Goal: Information Seeking & Learning: Learn about a topic

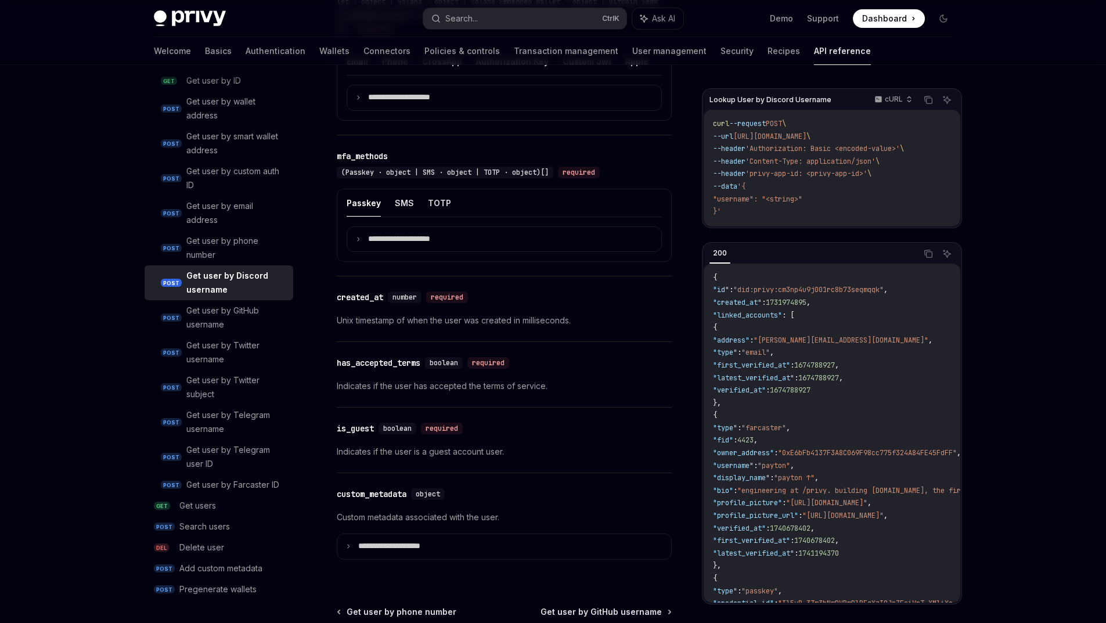
scroll to position [609, 0]
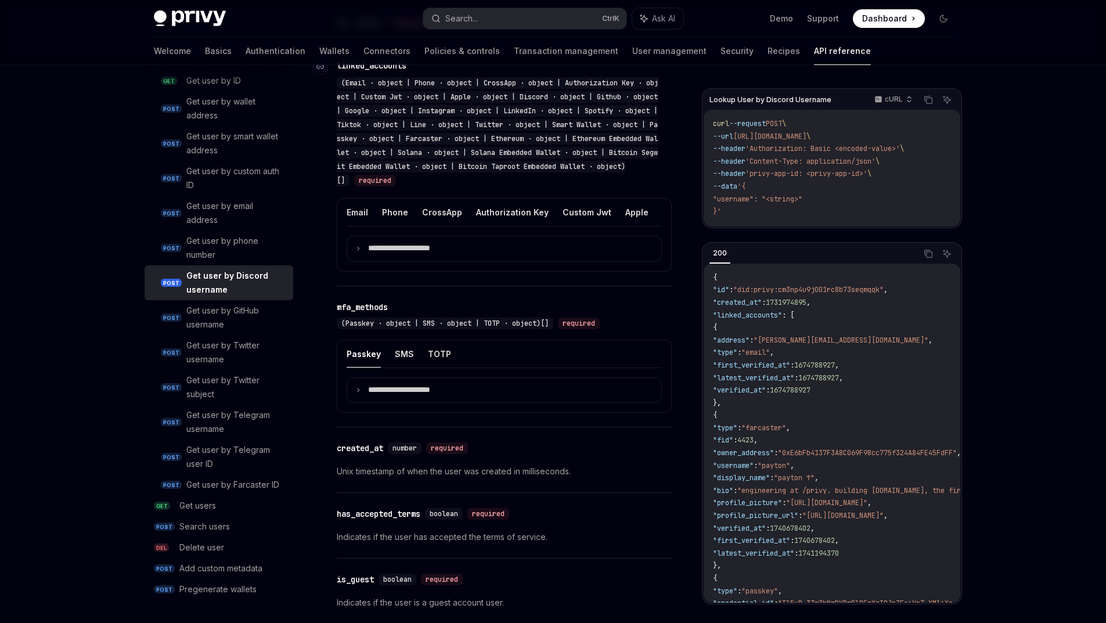
drag, startPoint x: 473, startPoint y: 177, endPoint x: 469, endPoint y: 125, distance: 52.4
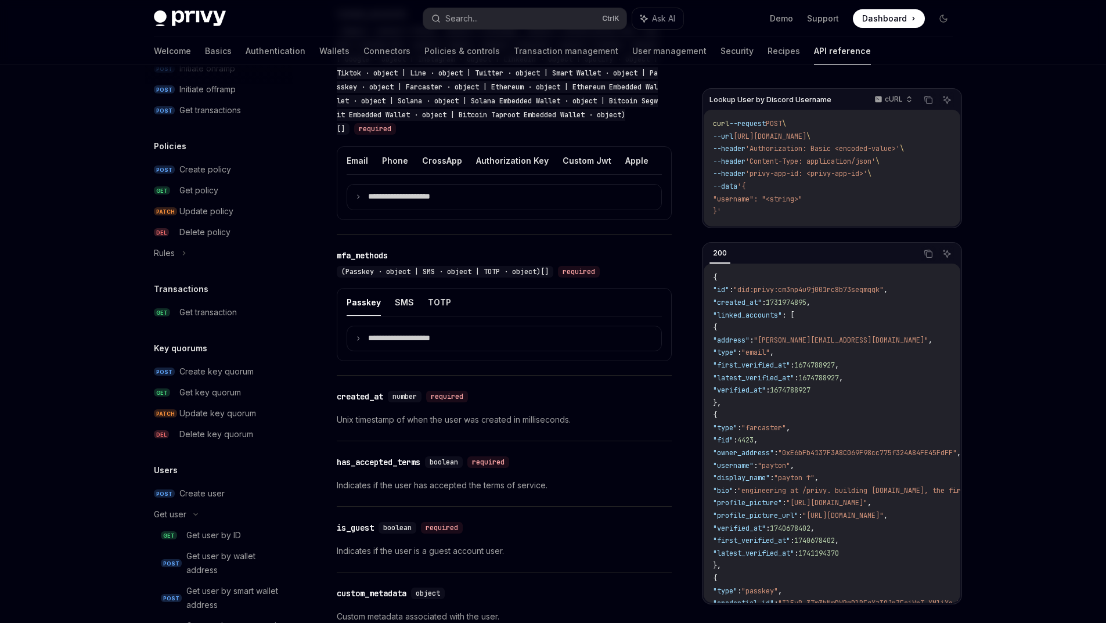
scroll to position [502, 0]
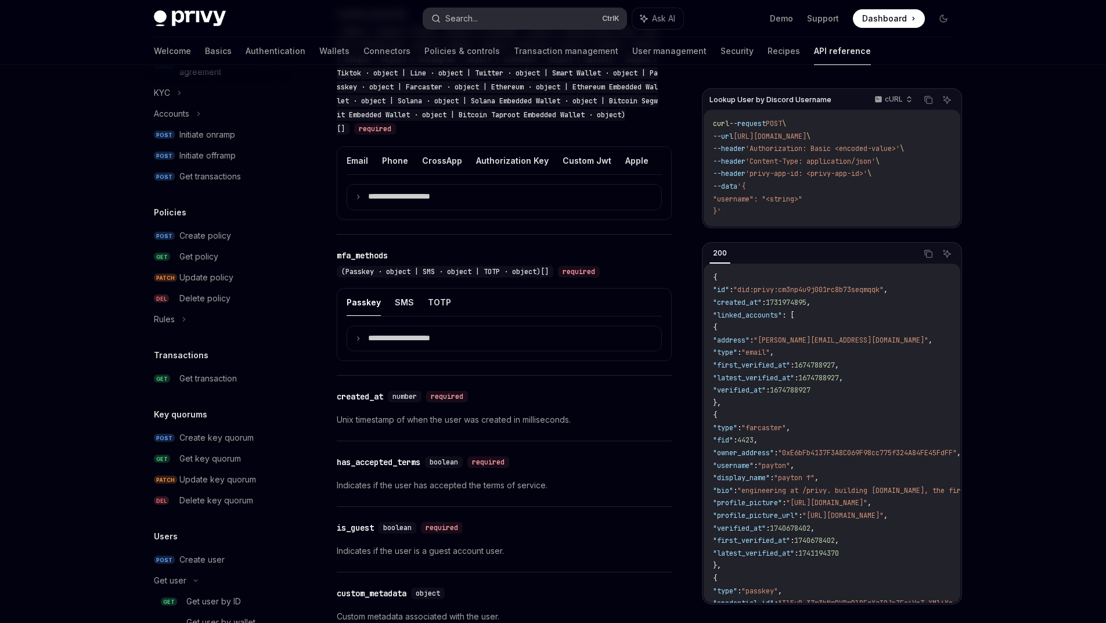
click at [470, 16] on div "Search..." at bounding box center [461, 19] width 33 height 14
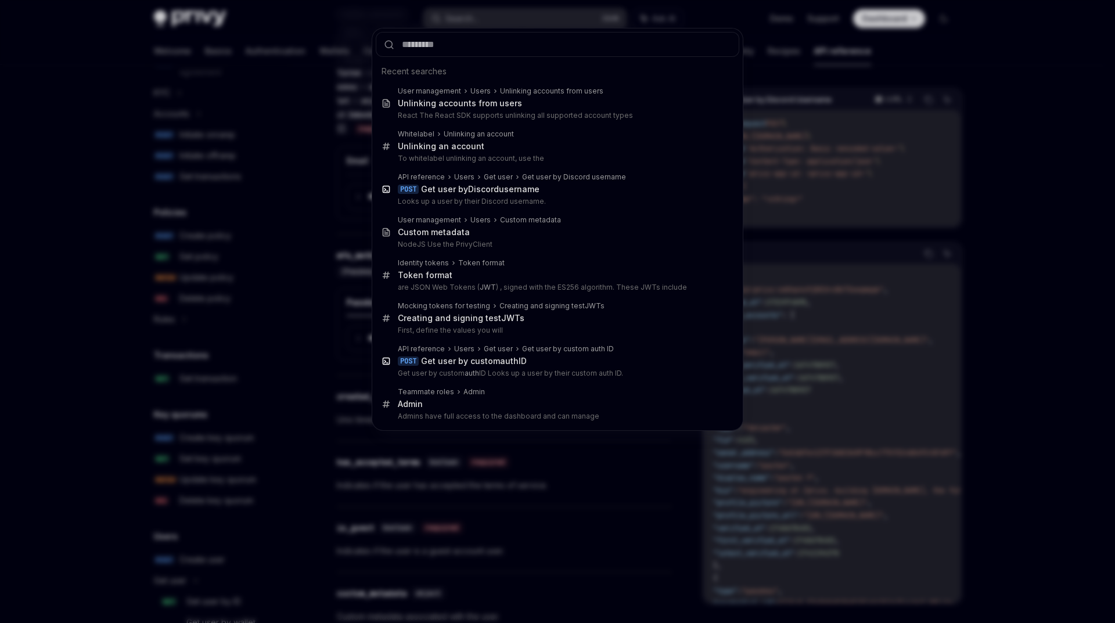
type input "*"
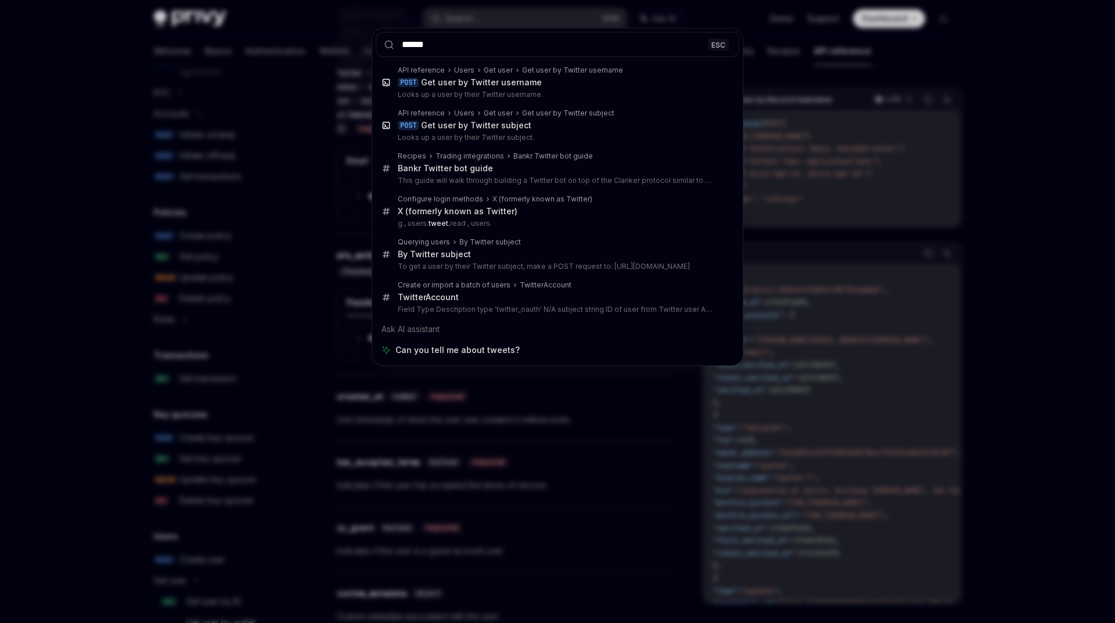
type input "******"
click at [196, 409] on div "****** ESC API reference Users Get user Get user by Twitter username POST Get u…" at bounding box center [557, 311] width 1115 height 623
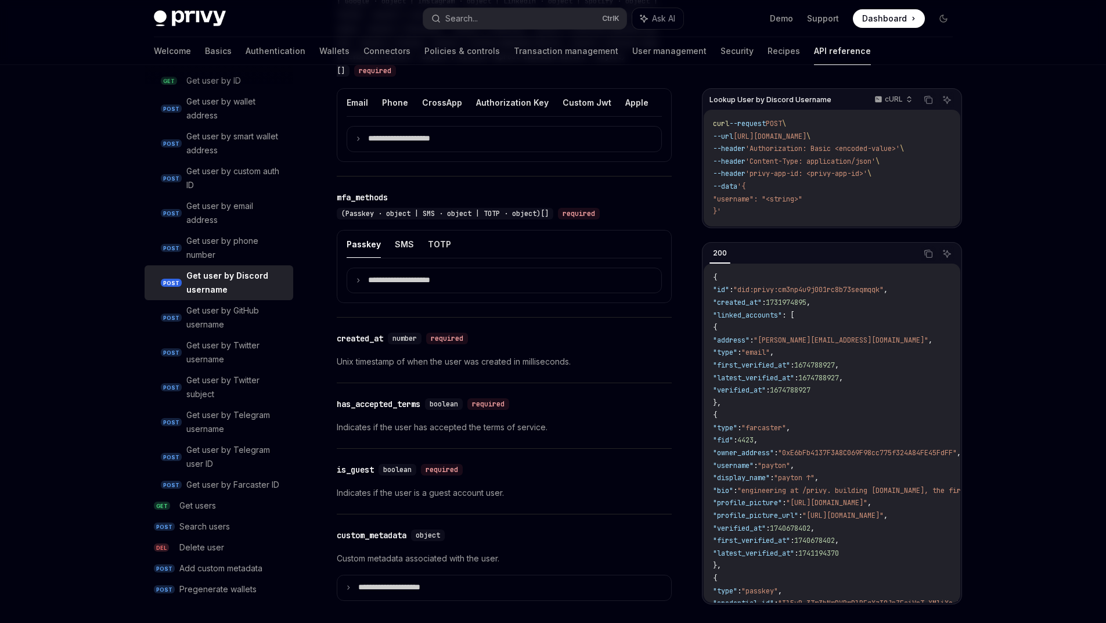
scroll to position [1140, 0]
click at [202, 269] on div "Get user by Discord username" at bounding box center [236, 283] width 100 height 28
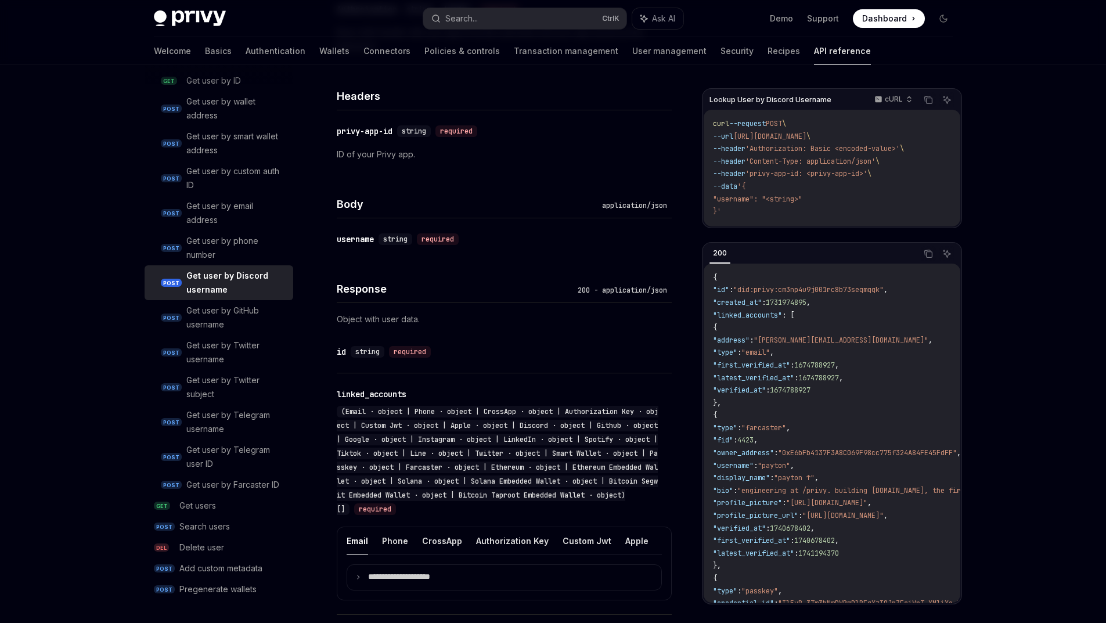
type textarea "*"
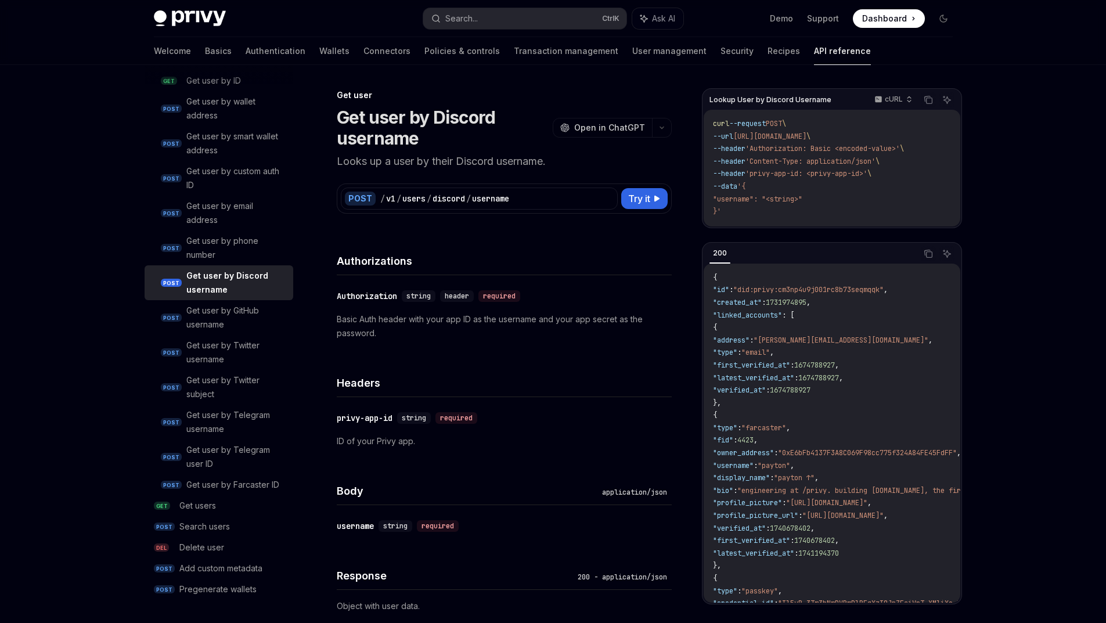
drag, startPoint x: 468, startPoint y: 234, endPoint x: 477, endPoint y: 176, distance: 58.7
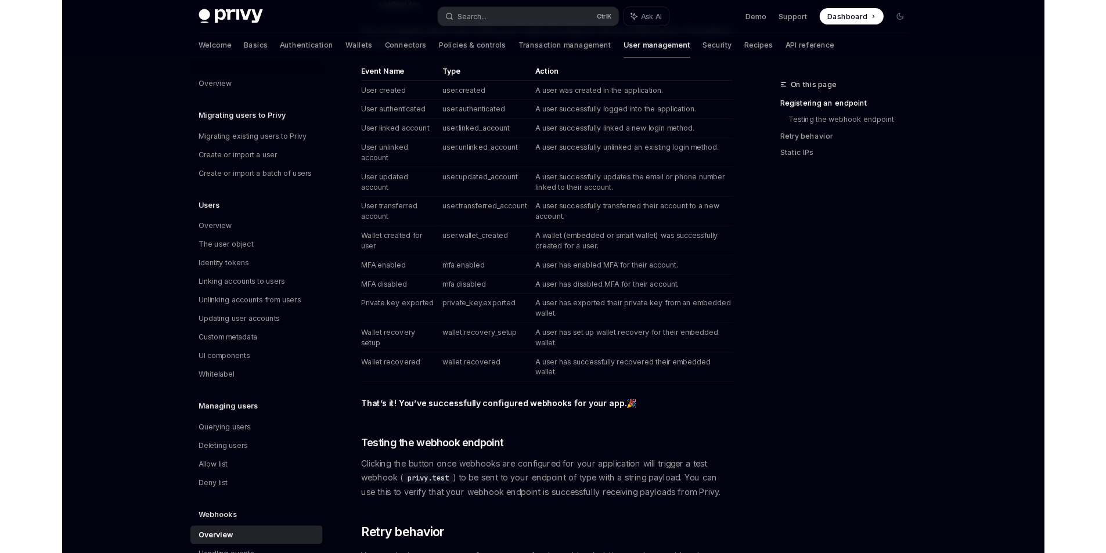
scroll to position [90, 0]
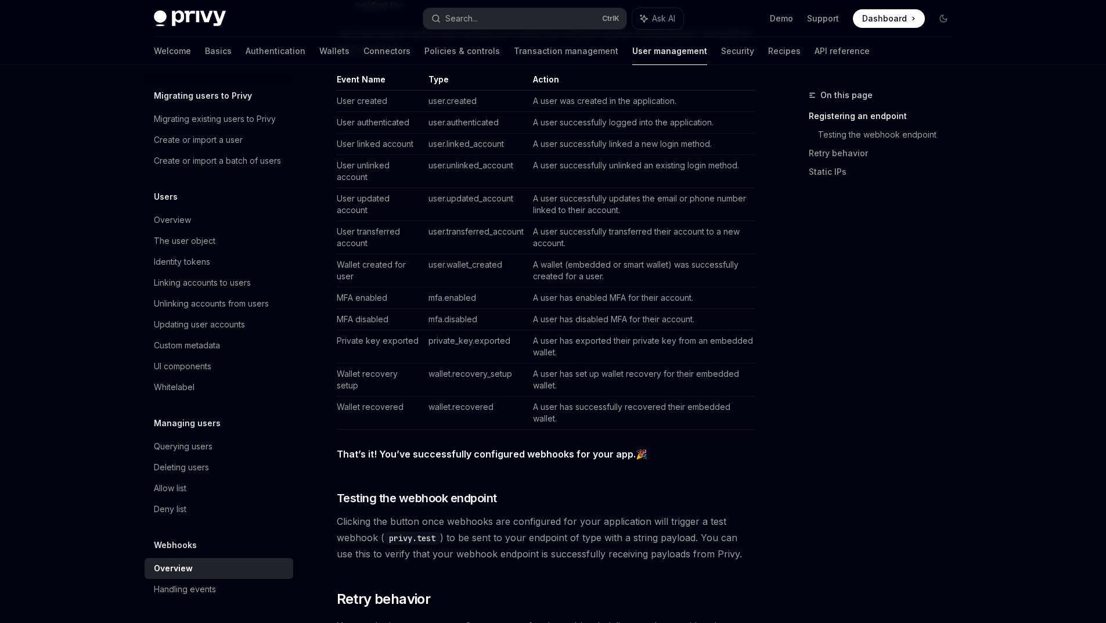
type textarea "*"
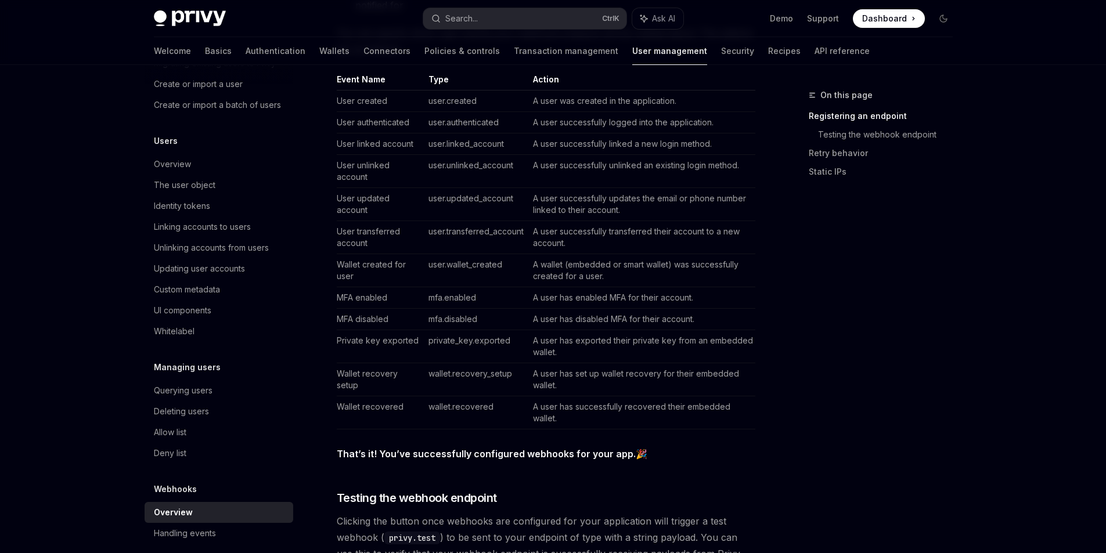
scroll to position [160, 0]
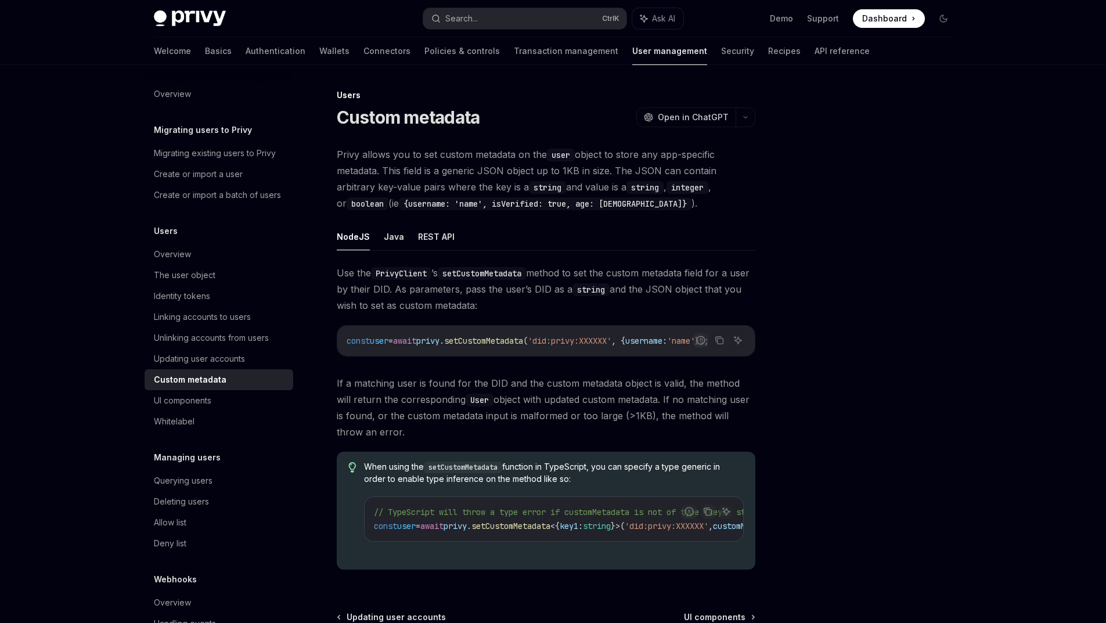
type textarea "*"
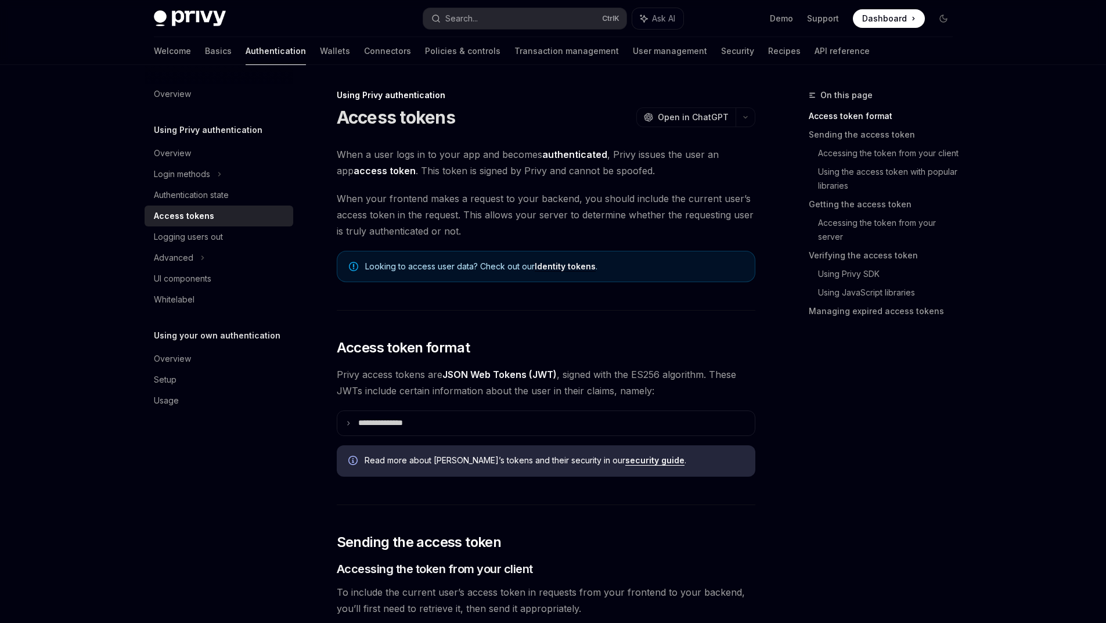
type textarea "*"
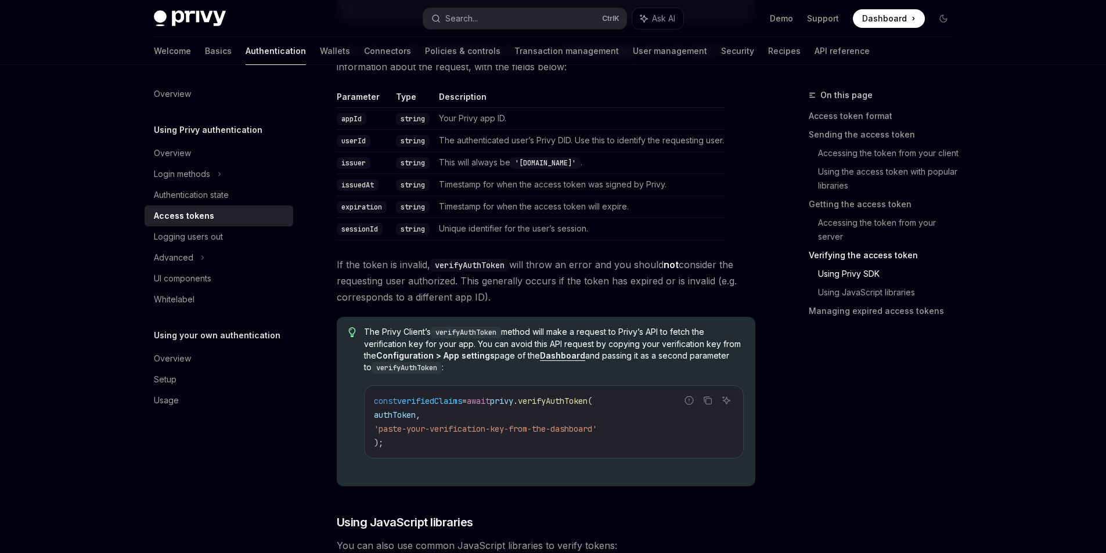
scroll to position [2019, 0]
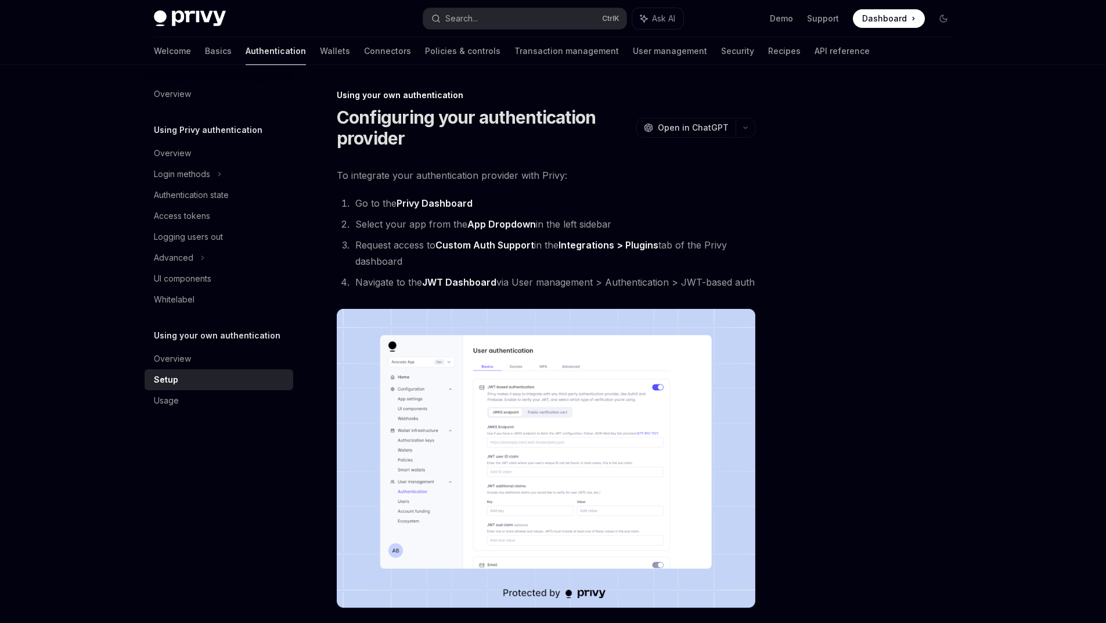
type textarea "*"
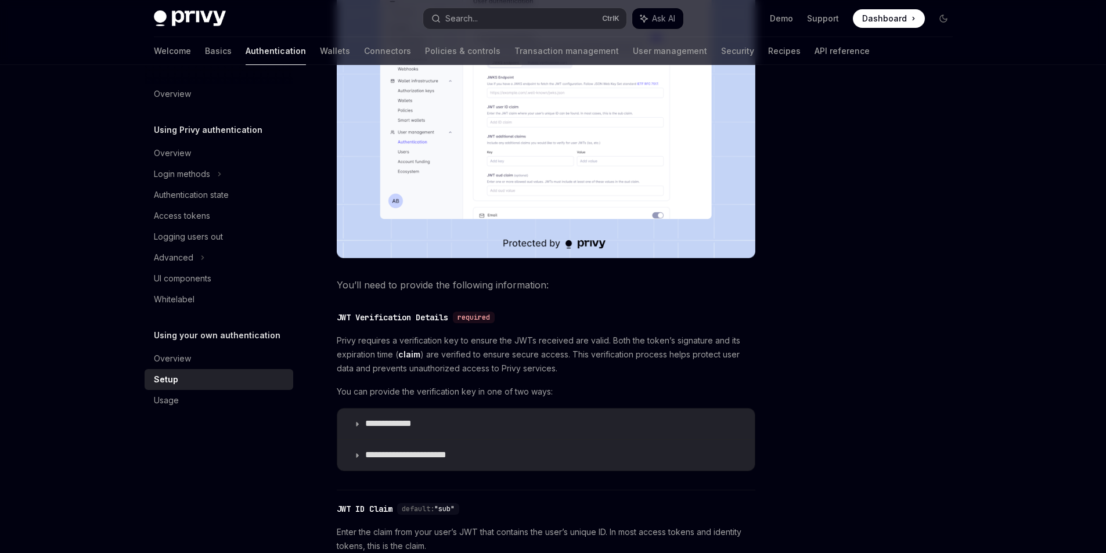
scroll to position [357, 0]
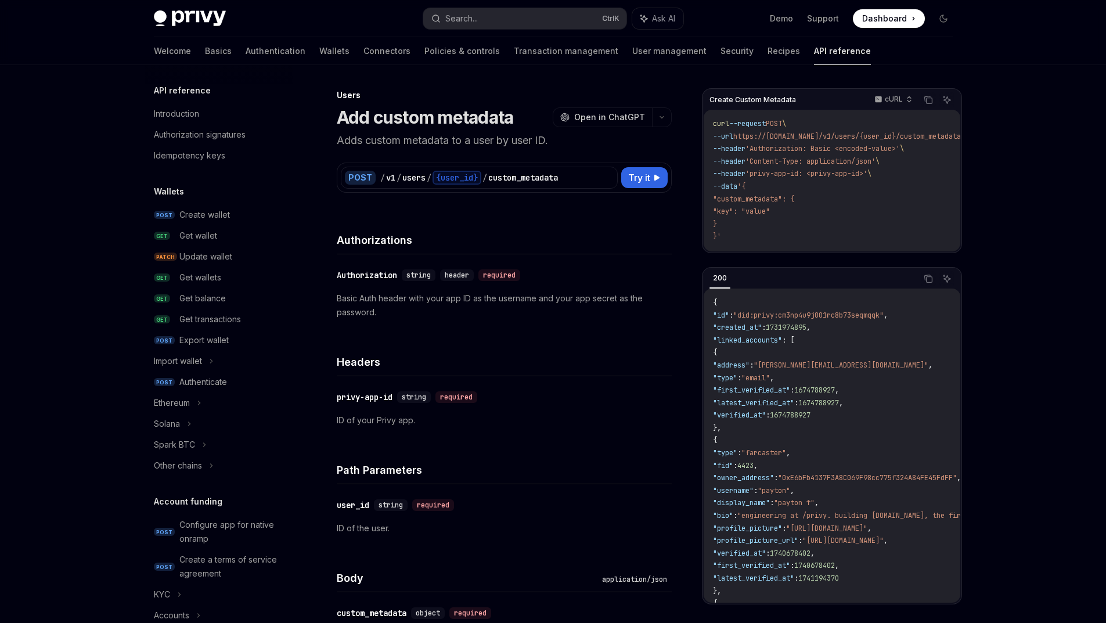
type textarea "*"
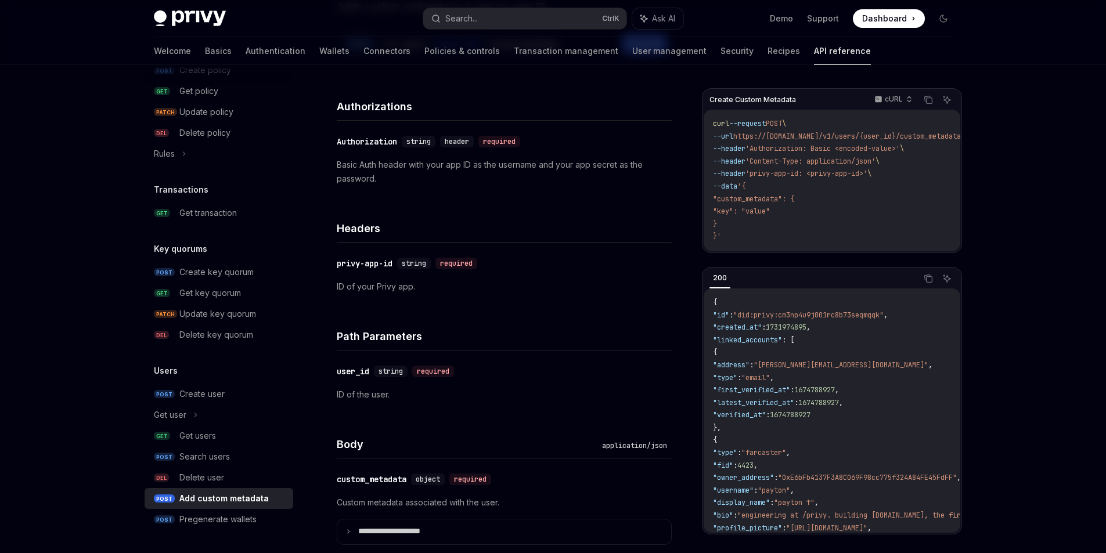
scroll to position [69, 0]
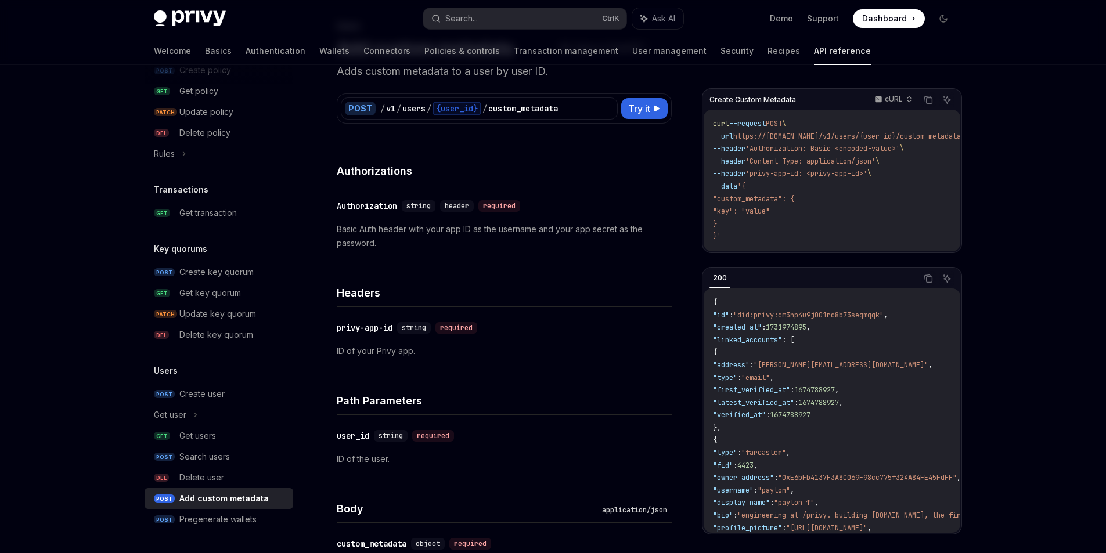
drag, startPoint x: 17, startPoint y: 236, endPoint x: 24, endPoint y: 163, distance: 72.9
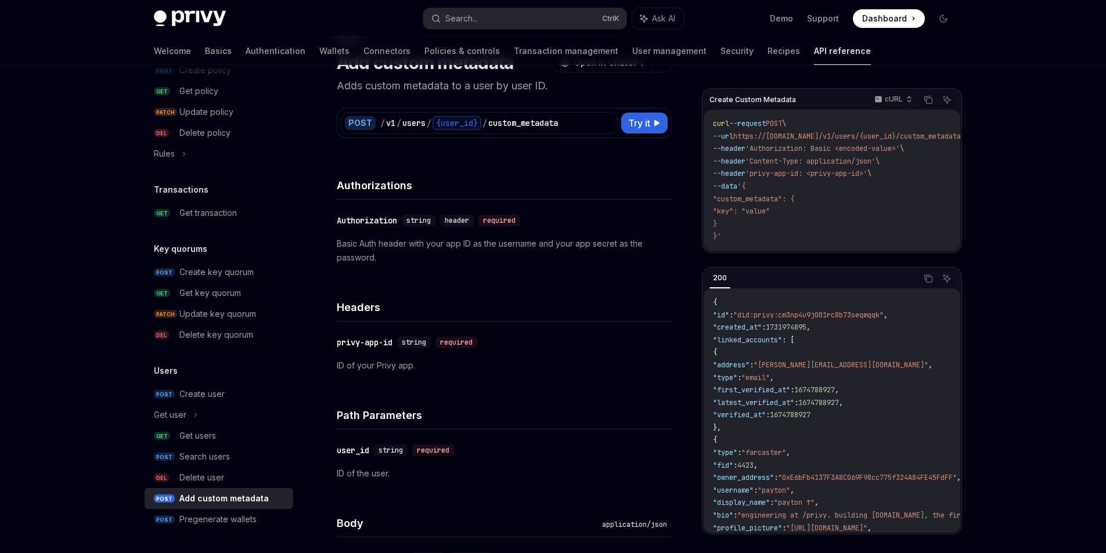
drag, startPoint x: 507, startPoint y: 308, endPoint x: 503, endPoint y: 285, distance: 23.5
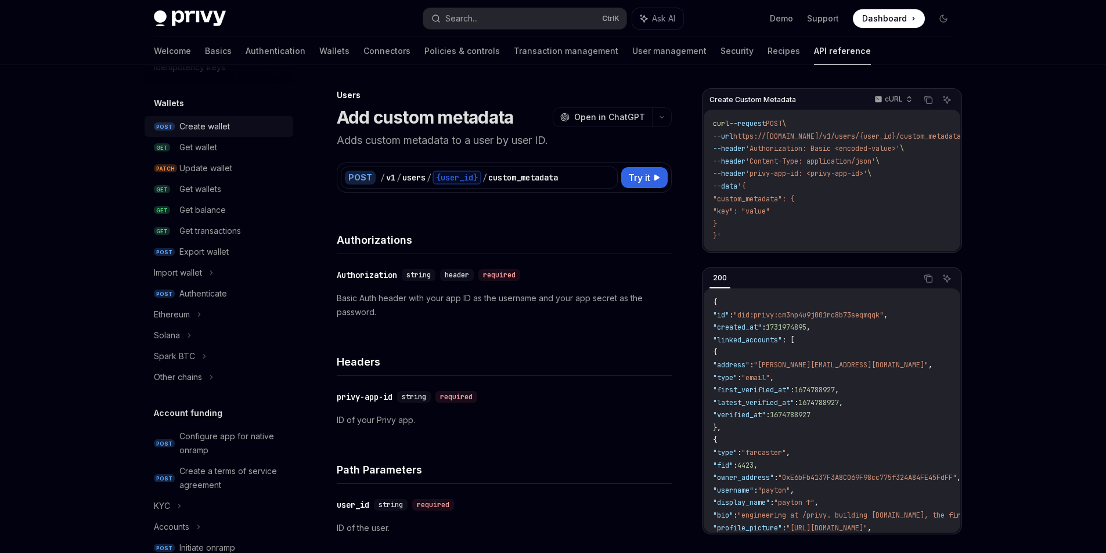
scroll to position [0, 0]
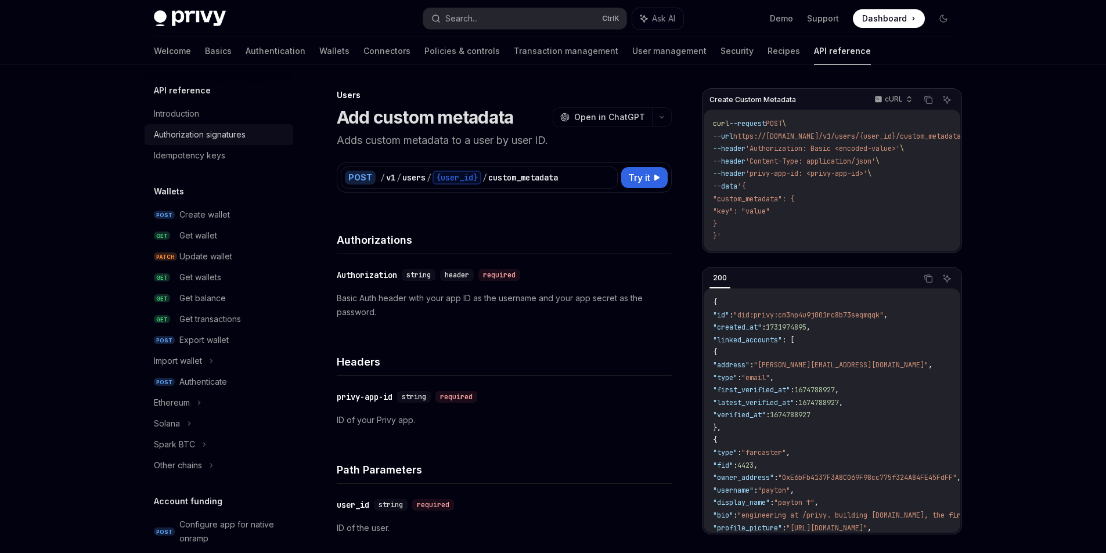
click at [186, 142] on div "Authorization signatures" at bounding box center [200, 135] width 92 height 14
click at [190, 142] on div "Authorization signatures" at bounding box center [200, 135] width 92 height 14
click at [156, 138] on div "Authorization signatures" at bounding box center [200, 135] width 92 height 14
click at [154, 142] on div "Authorization signatures" at bounding box center [200, 135] width 92 height 14
click at [149, 156] on link "Idempotency keys" at bounding box center [219, 155] width 149 height 21
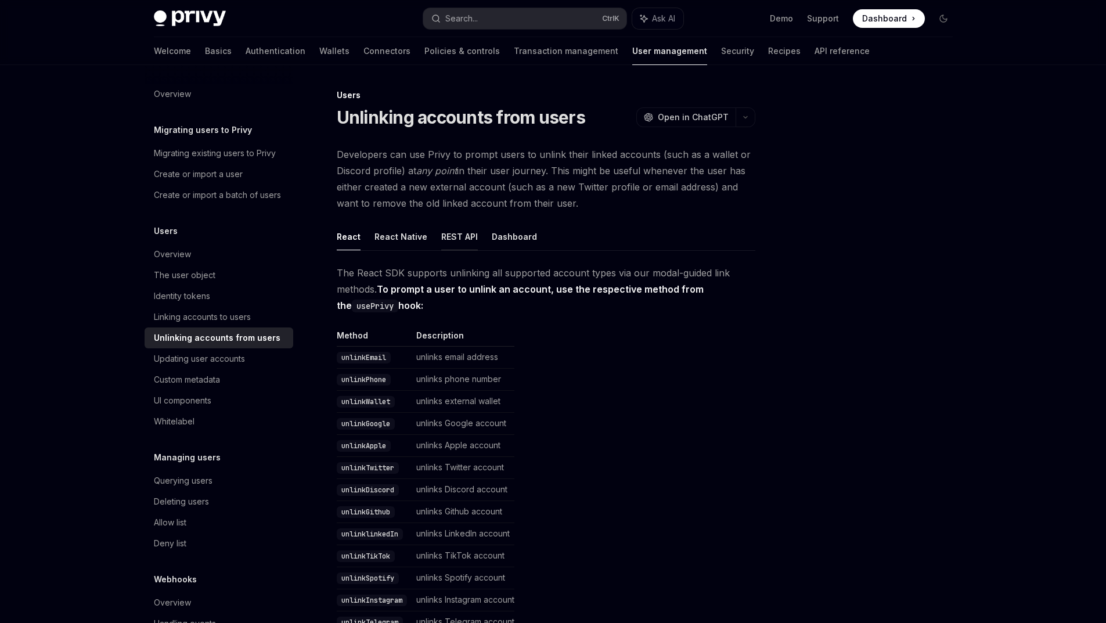
click at [441, 247] on button "REST API" at bounding box center [459, 236] width 37 height 27
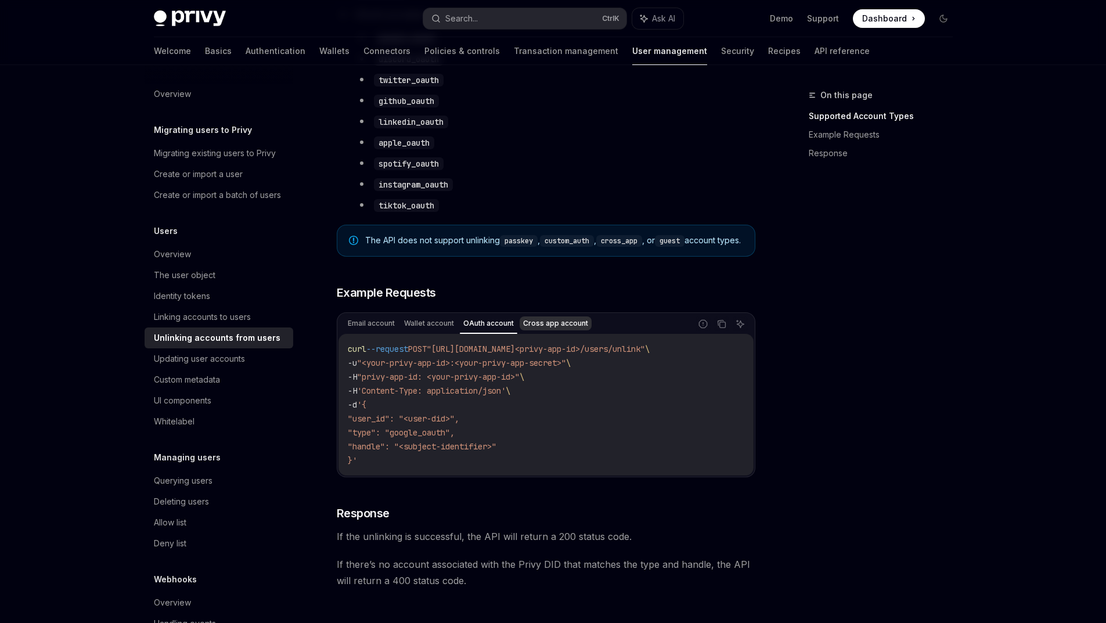
scroll to position [813, 0]
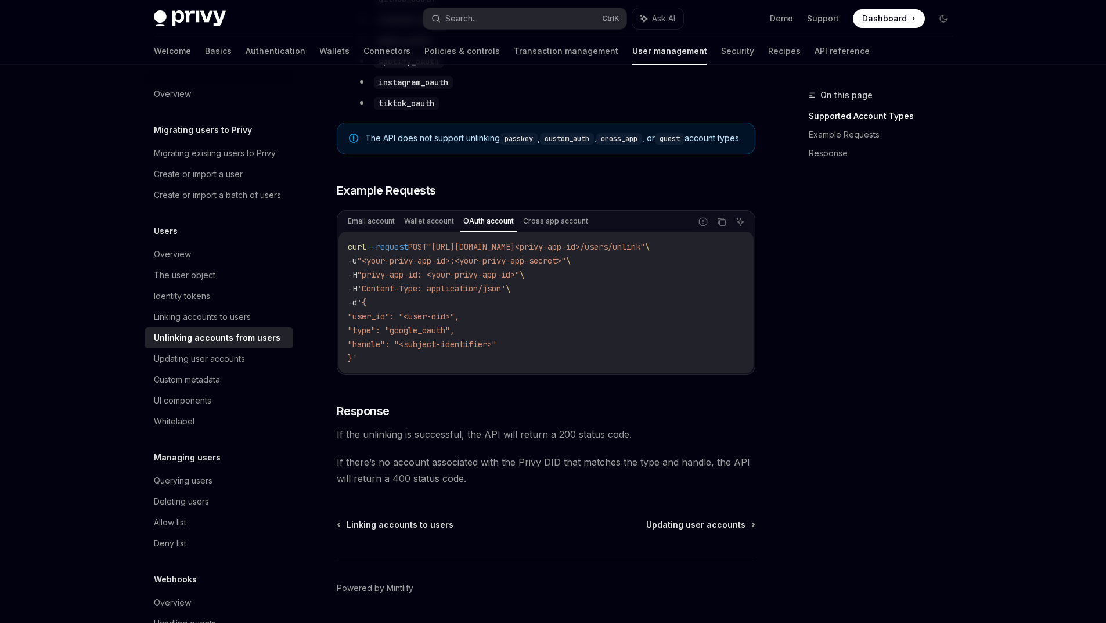
drag, startPoint x: 506, startPoint y: 427, endPoint x: 402, endPoint y: 423, distance: 104.0
click at [402, 350] on span ""handle": "<subject-identifier>"" at bounding box center [422, 344] width 149 height 10
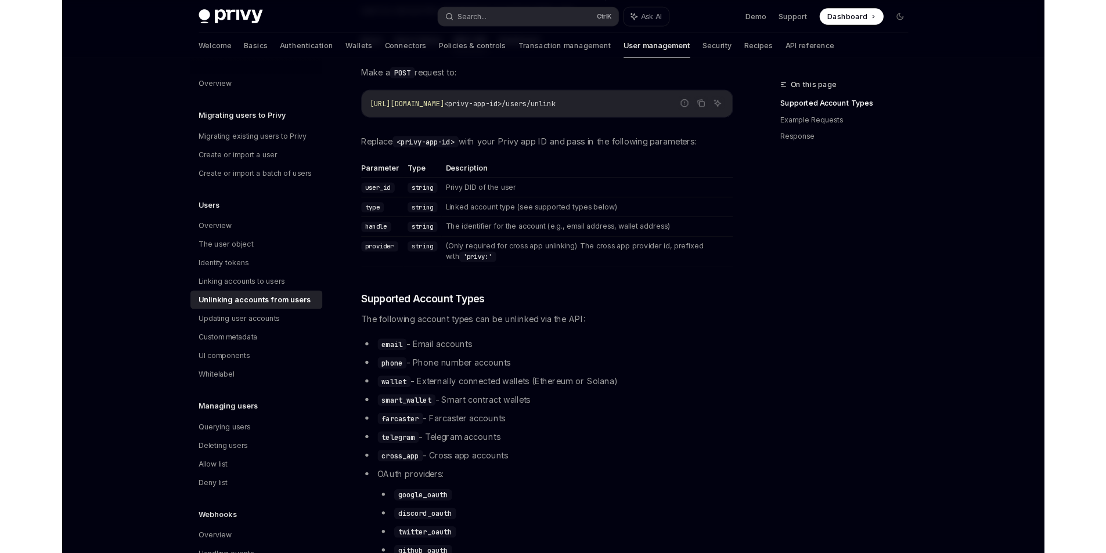
scroll to position [0, 0]
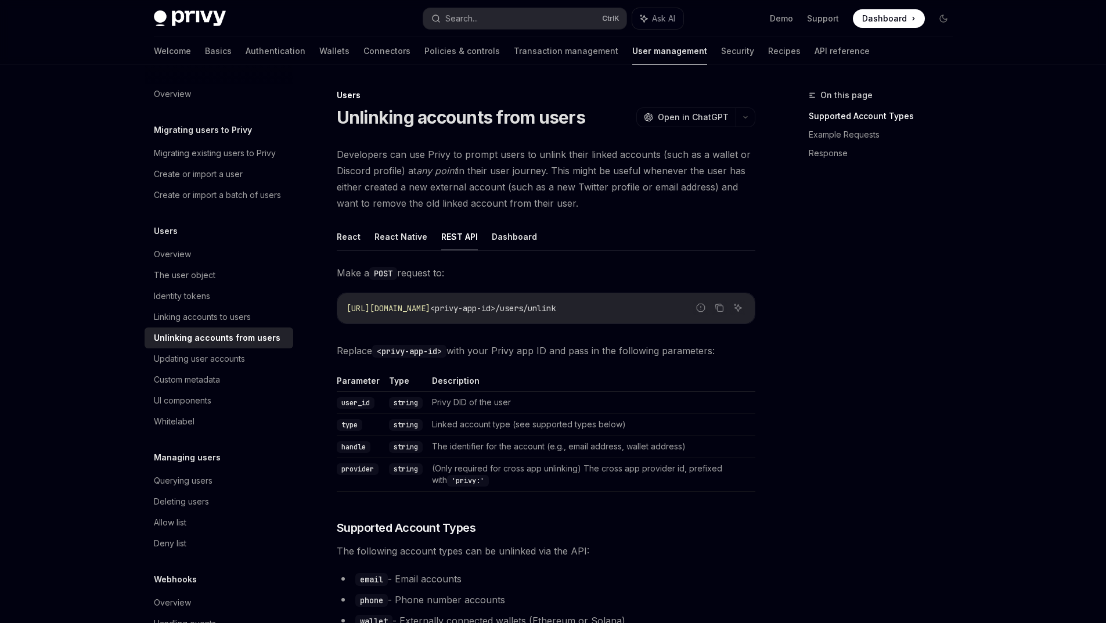
click at [865, 351] on div "On this page Supported Account Types Example Requests Response" at bounding box center [874, 355] width 177 height 535
type textarea "*"
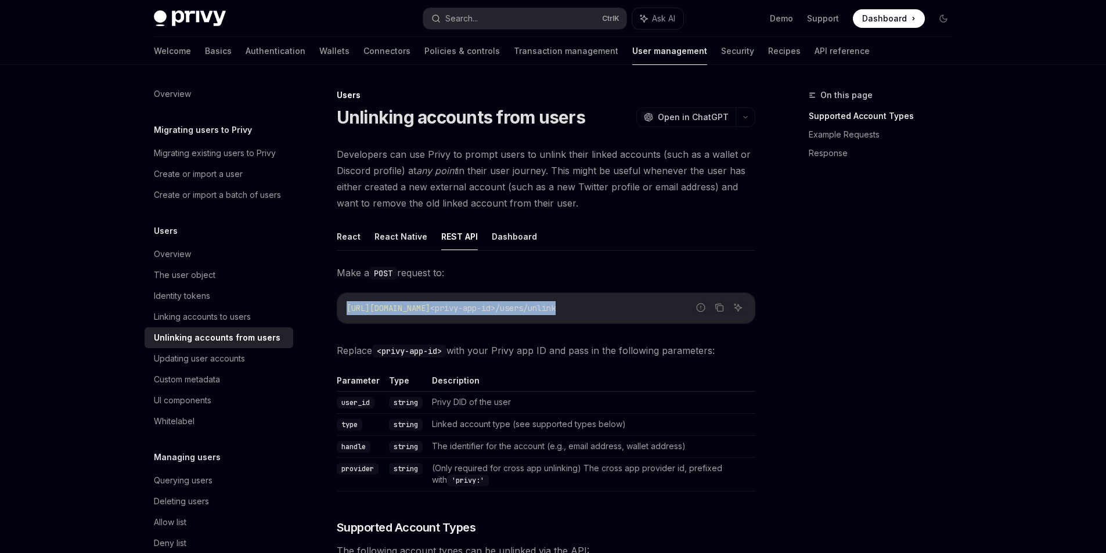
drag, startPoint x: 663, startPoint y: 325, endPoint x: 309, endPoint y: 330, distance: 354.3
copy span "https://auth.privy.io/api/v1/apps/ <privy-app-id>/users/unlink"
click at [578, 323] on div "https://auth.privy.io/api/v1/apps/ <privy-app-id>/users/unlink" at bounding box center [546, 308] width 418 height 30
click at [556, 314] on span "<privy-app-id>/users/unlink" at bounding box center [492, 308] width 125 height 10
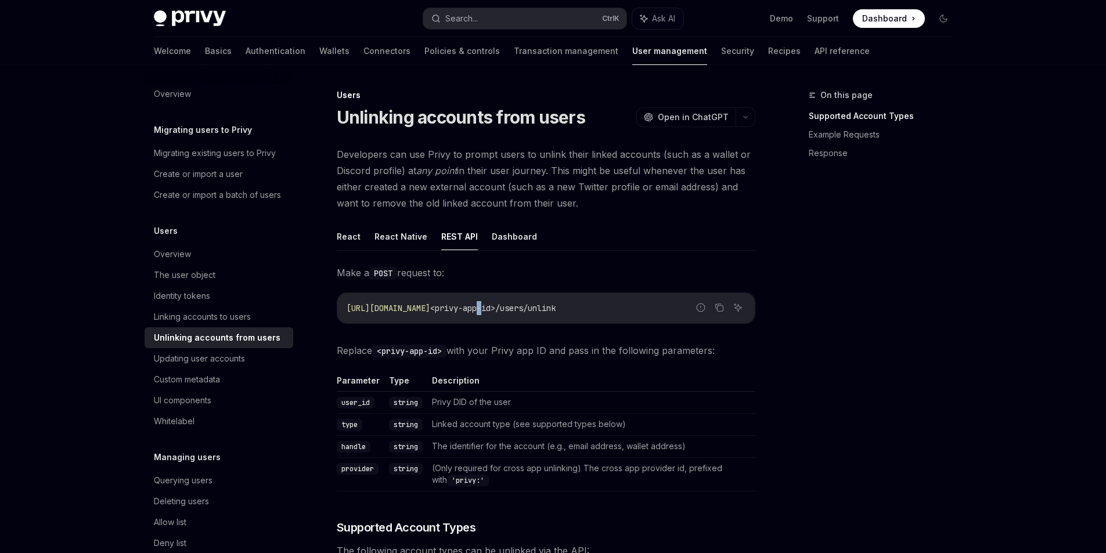
click at [556, 314] on span "<privy-app-id>/users/unlink" at bounding box center [492, 308] width 125 height 10
copy code "https://auth.privy.io/api/v1/apps/ <privy-app-id>/users/unlink"
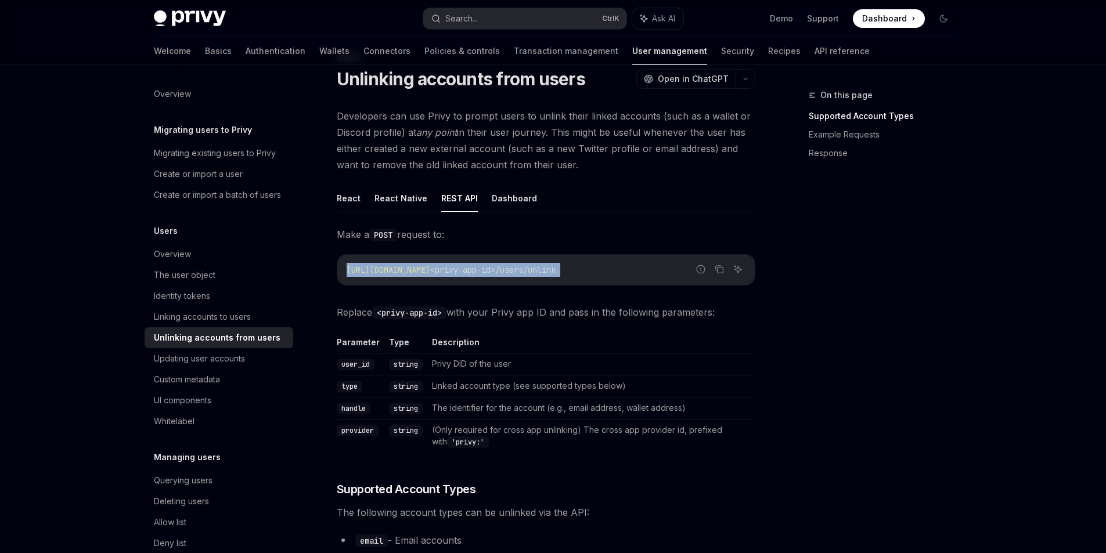
scroll to position [58, 0]
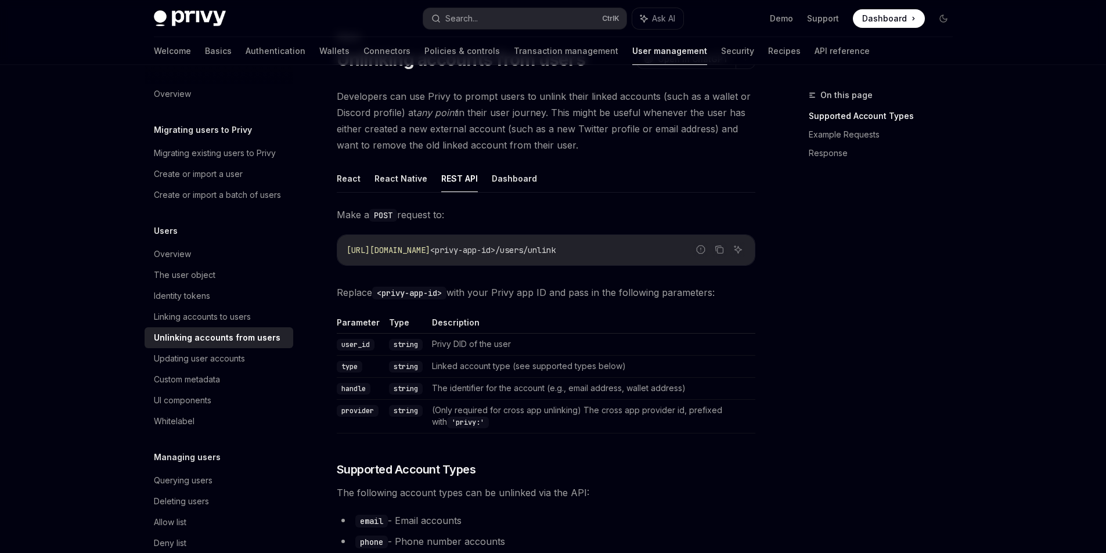
click at [404, 351] on code "string" at bounding box center [406, 345] width 34 height 12
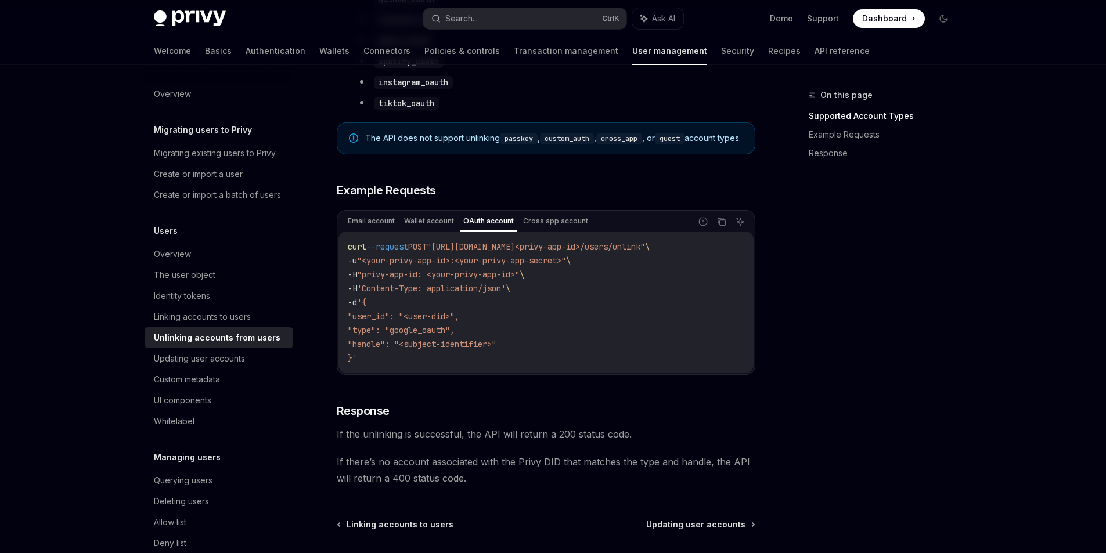
scroll to position [0, 38]
drag, startPoint x: 466, startPoint y: 415, endPoint x: 525, endPoint y: 408, distance: 59.6
drag, startPoint x: 441, startPoint y: 382, endPoint x: 387, endPoint y: 376, distance: 53.7
drag, startPoint x: 442, startPoint y: 451, endPoint x: 452, endPoint y: 451, distance: 9.9
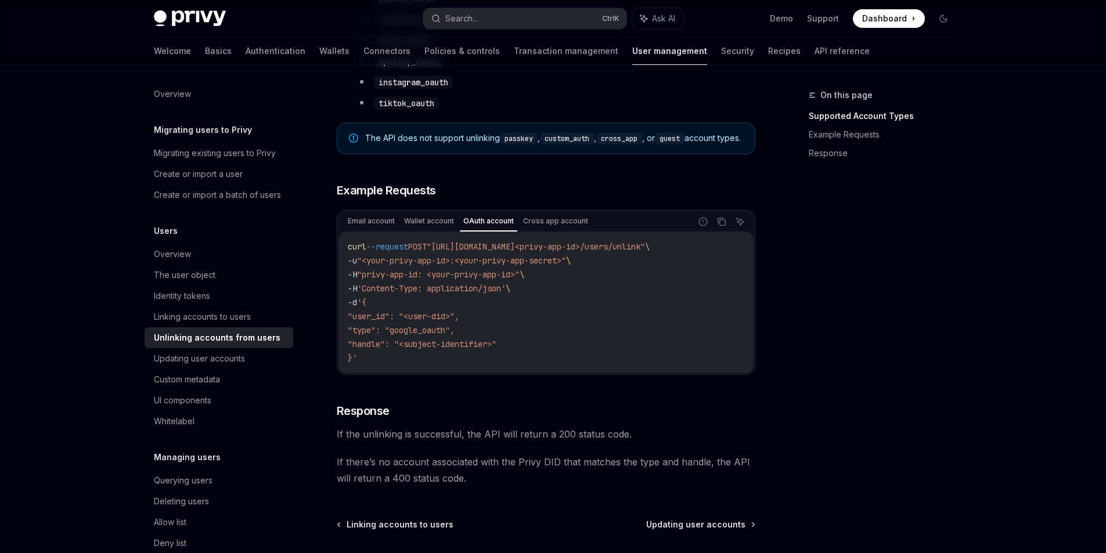
click at [452, 373] on div "curl --request POST "https://auth.privy.io/api/v1/apps/<privy-app-id>/users/unl…" at bounding box center [546, 303] width 415 height 142
drag, startPoint x: 445, startPoint y: 455, endPoint x: 453, endPoint y: 455, distance: 8.1
click at [453, 373] on div "curl --request POST "https://auth.privy.io/api/v1/apps/<privy-app-id>/users/unl…" at bounding box center [546, 303] width 415 height 142
click at [729, 229] on button "Copy the contents from the code block" at bounding box center [721, 221] width 15 height 15
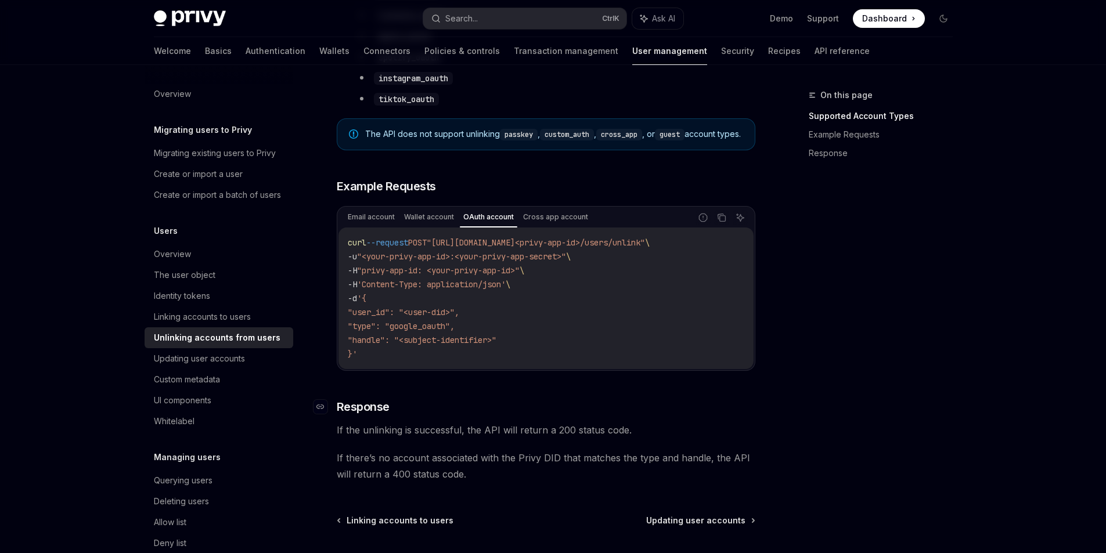
scroll to position [1024, 0]
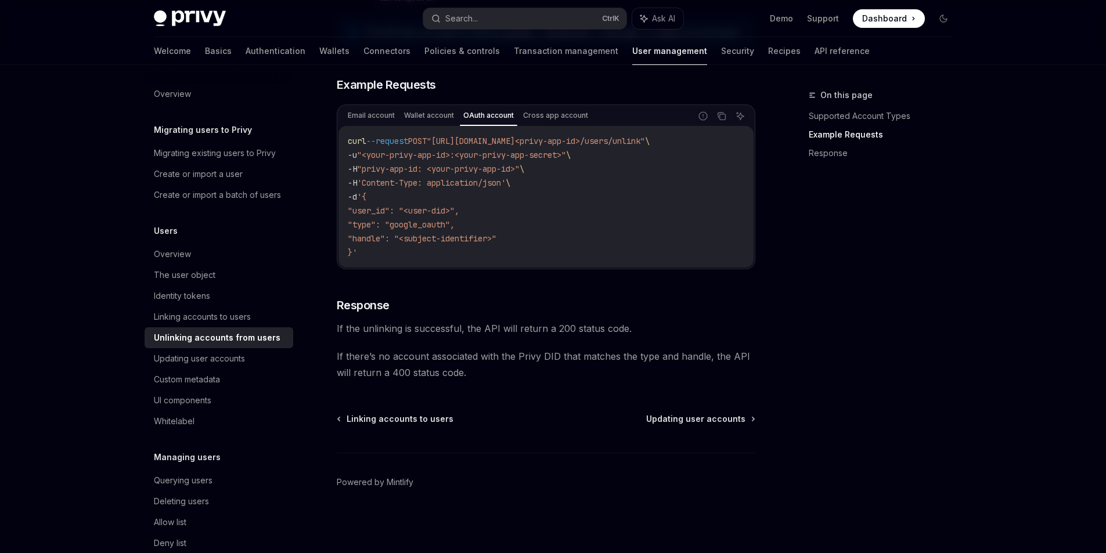
click at [558, 321] on span "If the unlinking is successful, the API will return a 200 status code." at bounding box center [546, 329] width 419 height 16
click at [504, 297] on h3 "​ Response" at bounding box center [546, 305] width 419 height 16
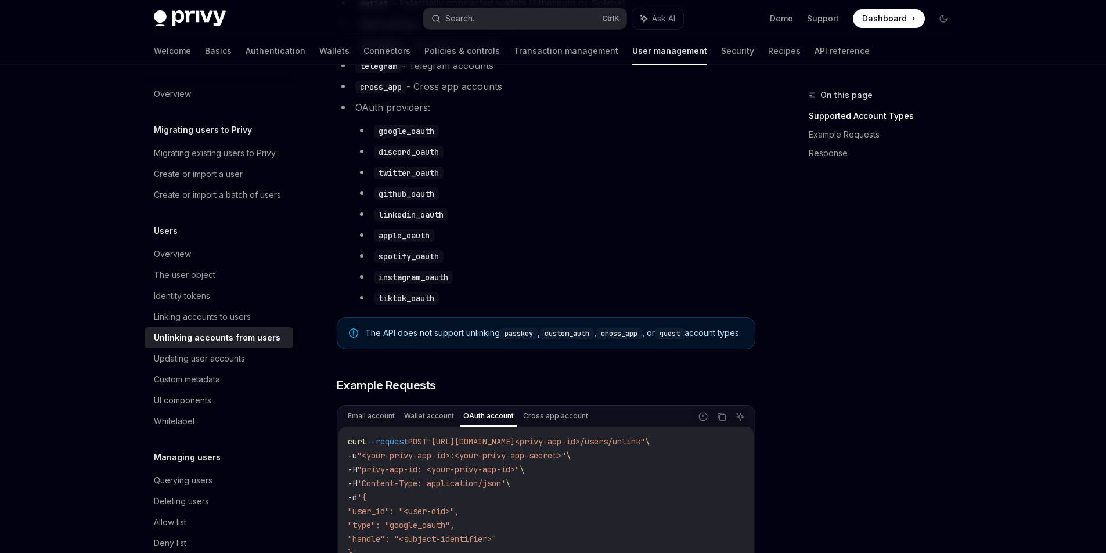
scroll to position [560, 0]
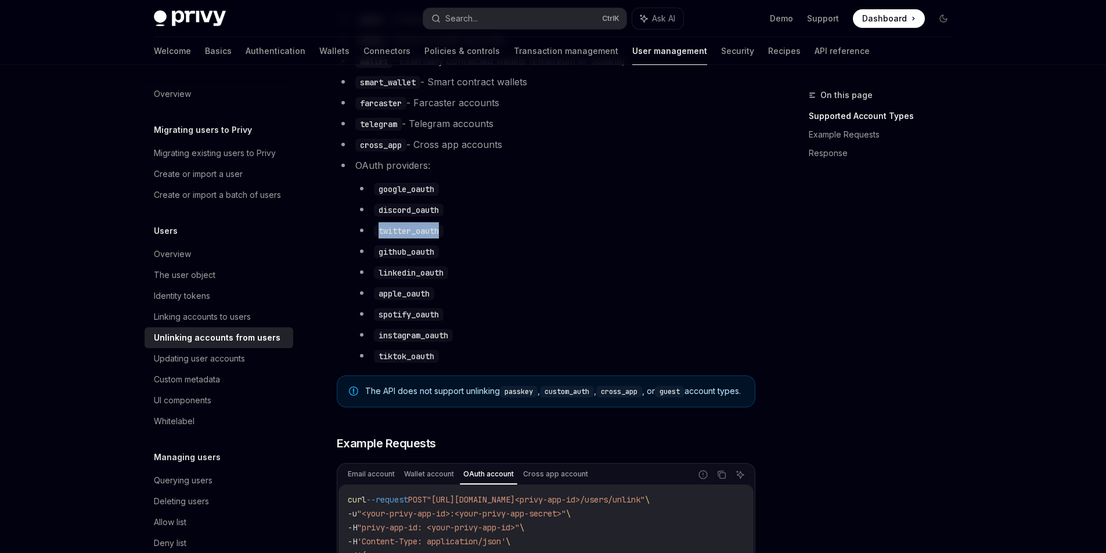
drag, startPoint x: 443, startPoint y: 278, endPoint x: 335, endPoint y: 283, distance: 108.1
click at [369, 239] on li "twitter_oauth" at bounding box center [555, 230] width 400 height 16
copy code "twitter_oauth"
click at [391, 217] on code "discord_oauth" at bounding box center [409, 210] width 70 height 13
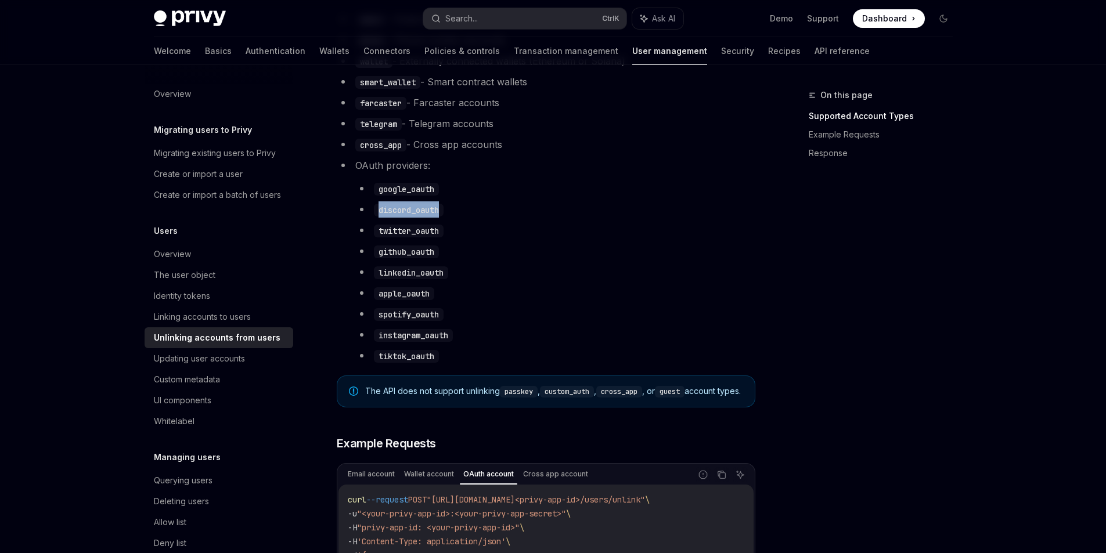
copy code "discord_oauth"
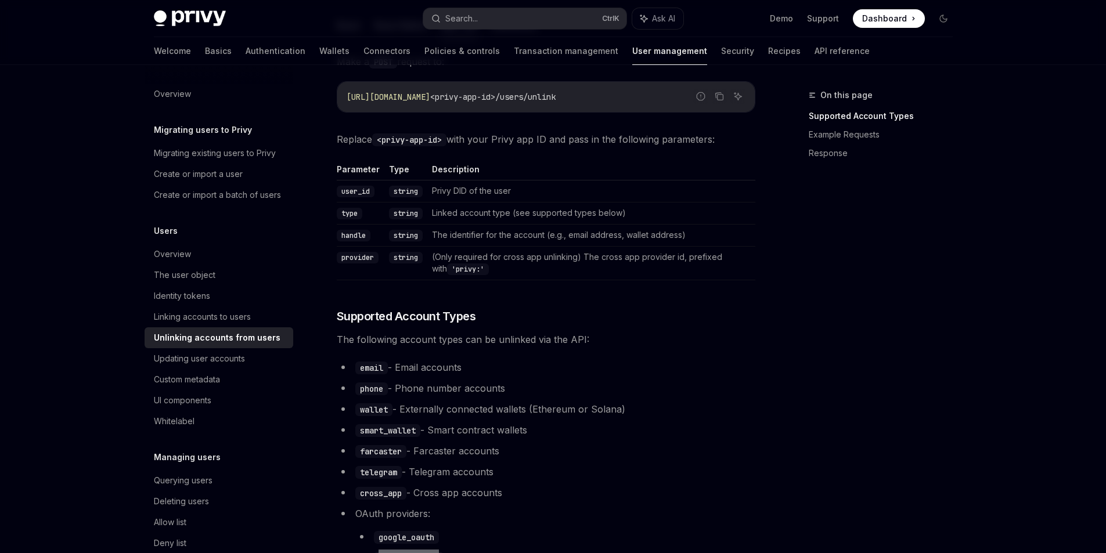
scroll to position [153, 0]
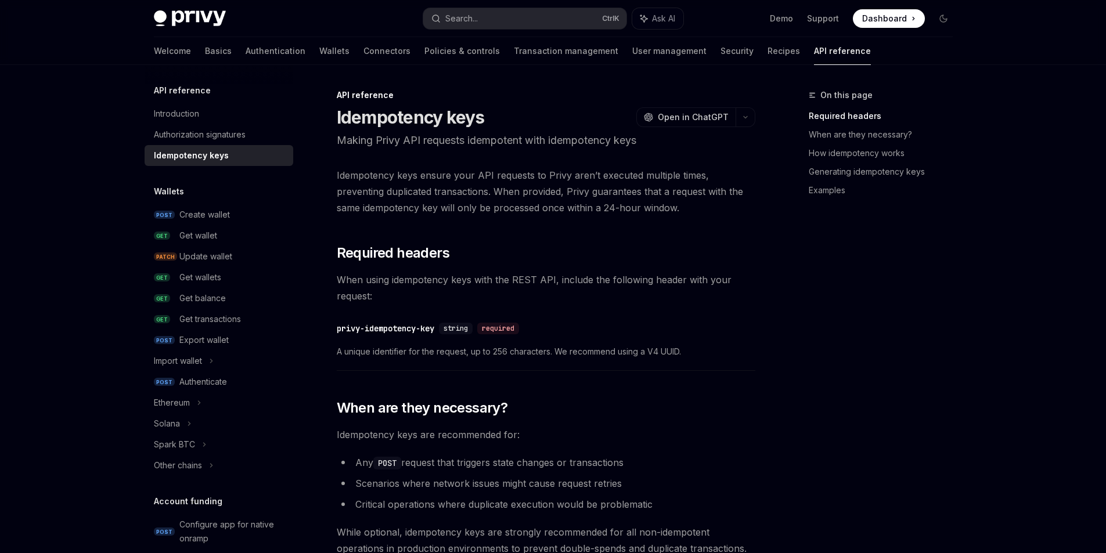
click at [154, 142] on div "Authorization signatures" at bounding box center [200, 135] width 92 height 14
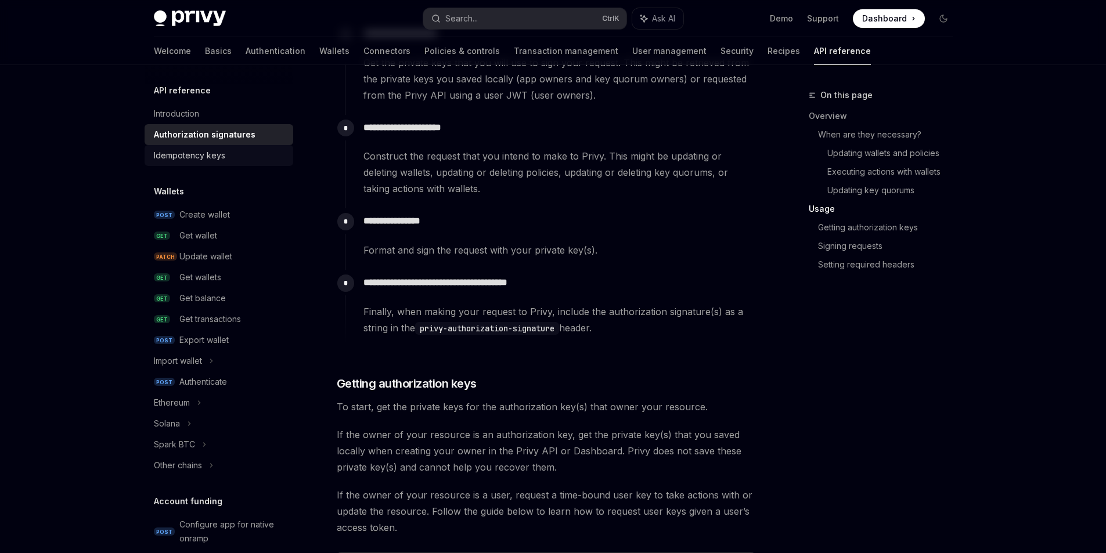
scroll to position [1219, 0]
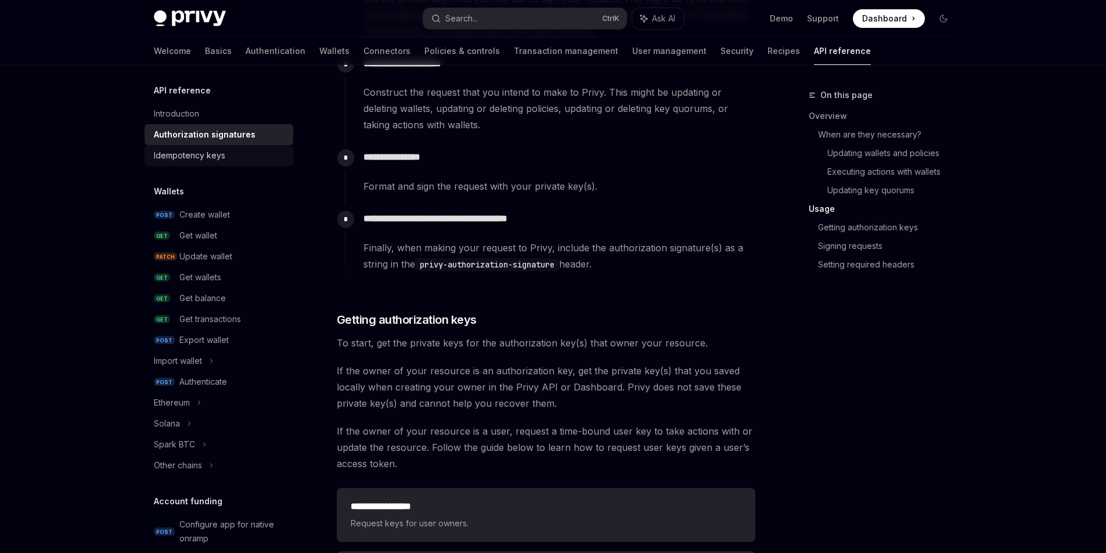
click at [196, 166] on link "Idempotency keys" at bounding box center [219, 155] width 149 height 21
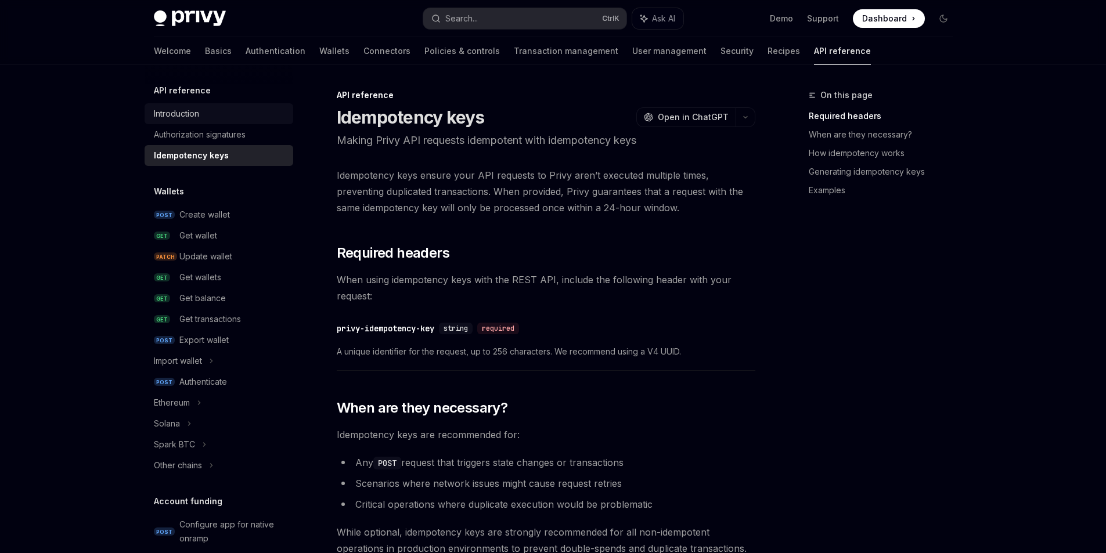
click at [167, 120] on div "Introduction" at bounding box center [176, 114] width 45 height 14
type textarea "*"
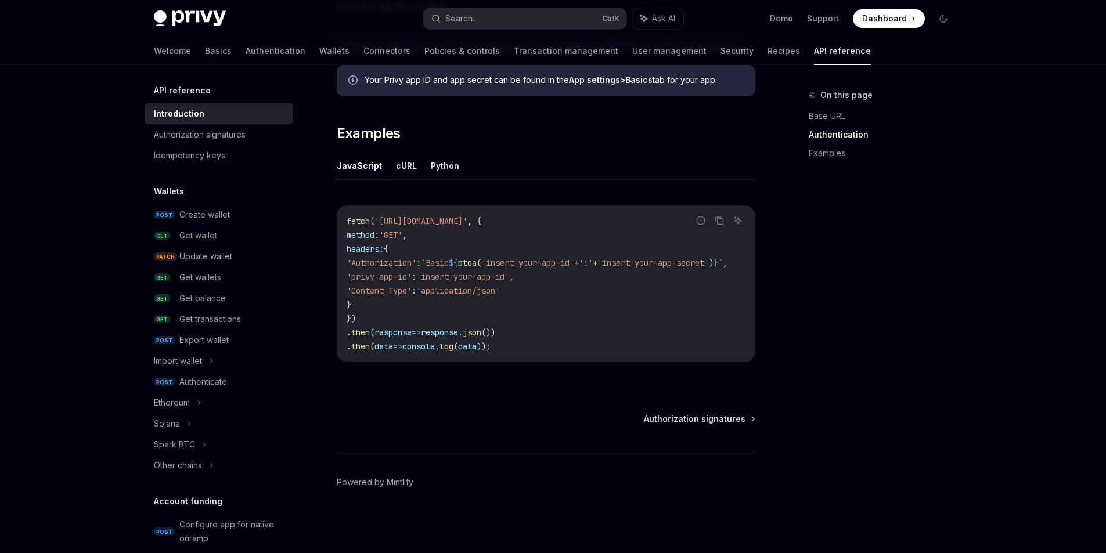
click at [477, 268] on span "btoa" at bounding box center [467, 263] width 19 height 10
copy span "btoa"
drag, startPoint x: 501, startPoint y: 405, endPoint x: 555, endPoint y: 405, distance: 54.6
click at [555, 362] on div "fetch ( 'https://api.privy.io/v1/wallets' , { method: 'GET' , headers: { 'Autho…" at bounding box center [546, 284] width 418 height 156
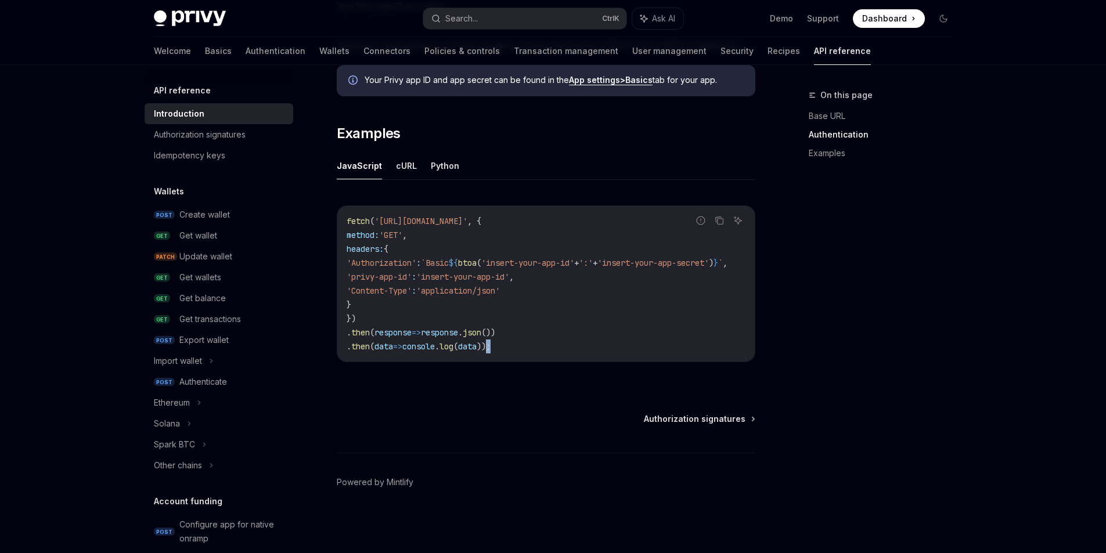
click at [524, 381] on div "Report incorrect code Copy Ask AI fetch ( 'https://api.privy.io/v1/wallets' , {…" at bounding box center [546, 287] width 419 height 187
drag, startPoint x: 517, startPoint y: 415, endPoint x: 528, endPoint y: 412, distance: 10.8
click at [528, 381] on div "Report incorrect code Copy Ask AI fetch ( 'https://api.privy.io/v1/wallets' , {…" at bounding box center [546, 287] width 419 height 187
drag, startPoint x: 526, startPoint y: 427, endPoint x: 524, endPoint y: 415, distance: 12.4
click at [526, 381] on div "Report incorrect code Copy Ask AI fetch ( 'https://api.privy.io/v1/wallets' , {…" at bounding box center [546, 287] width 419 height 187
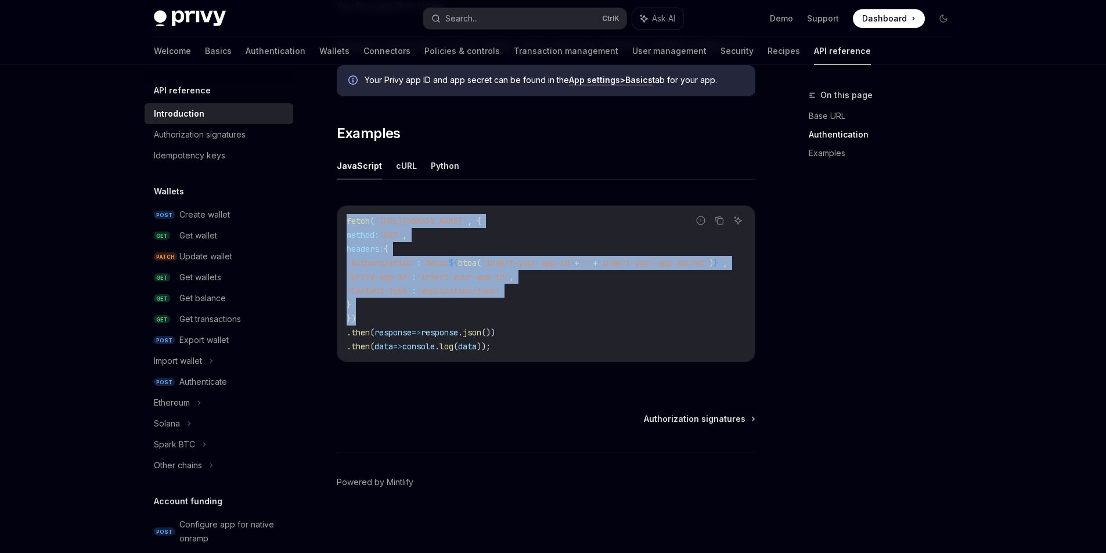
drag, startPoint x: 361, startPoint y: 355, endPoint x: 307, endPoint y: 262, distance: 107.8
copy code "fetch ( 'https://api.privy.io/v1/wallets' , { method: 'GET' , headers: { 'Autho…"
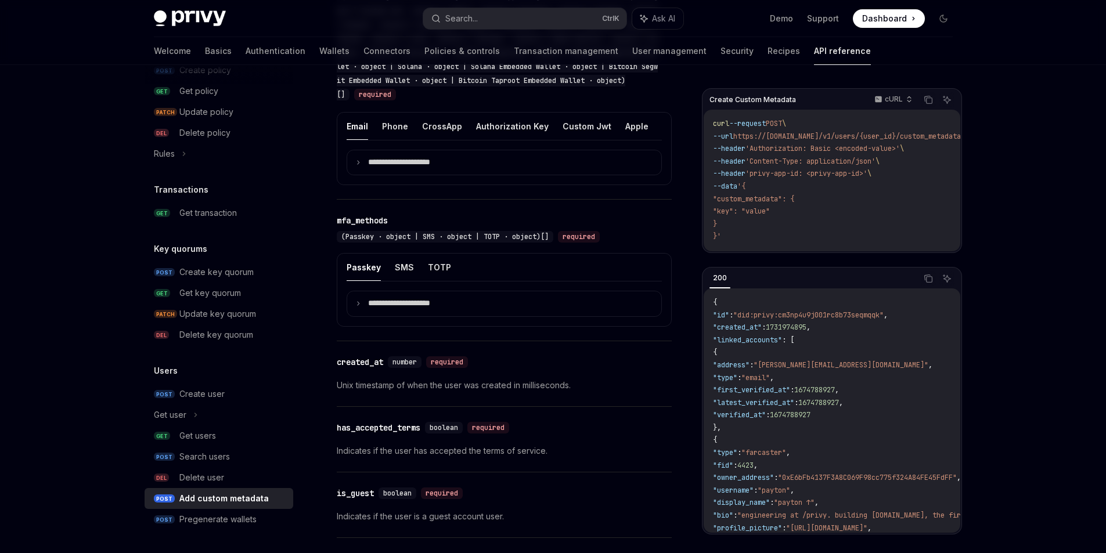
scroll to position [1003, 0]
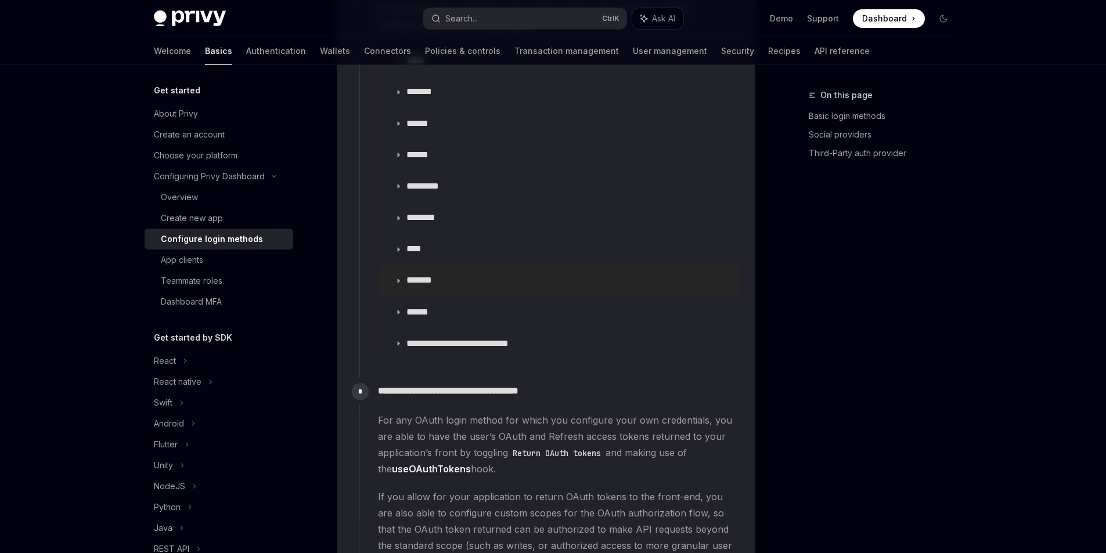
scroll to position [1535, 0]
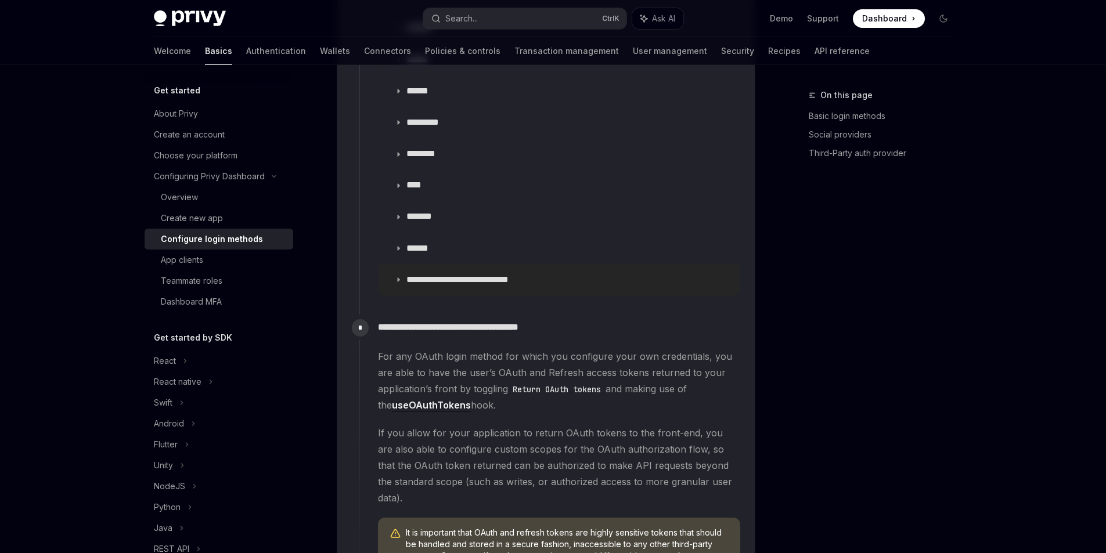
click at [412, 286] on p "**********" at bounding box center [476, 280] width 140 height 12
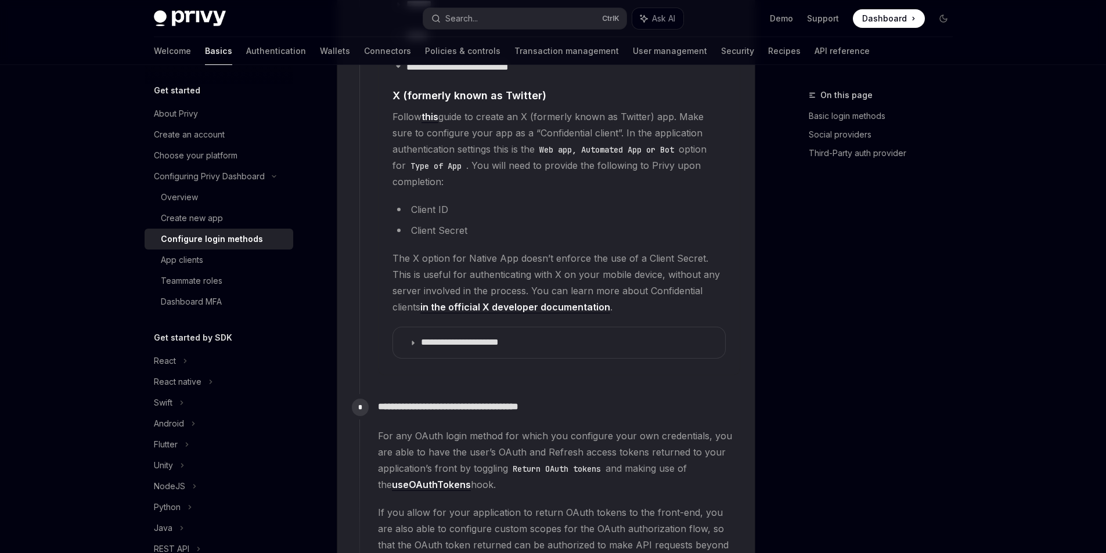
scroll to position [1768, 0]
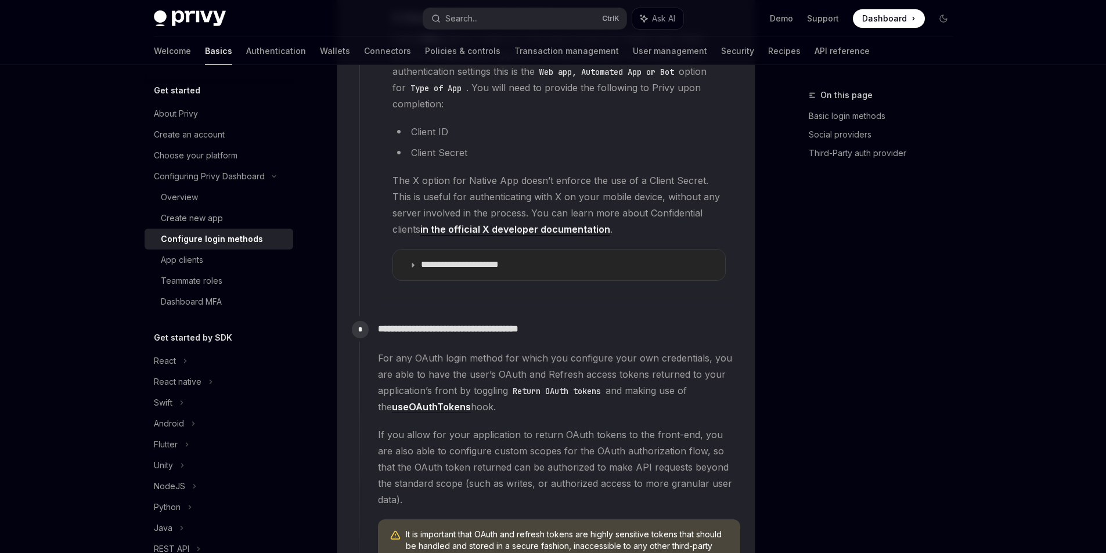
click at [423, 271] on p "**********" at bounding box center [472, 265] width 102 height 12
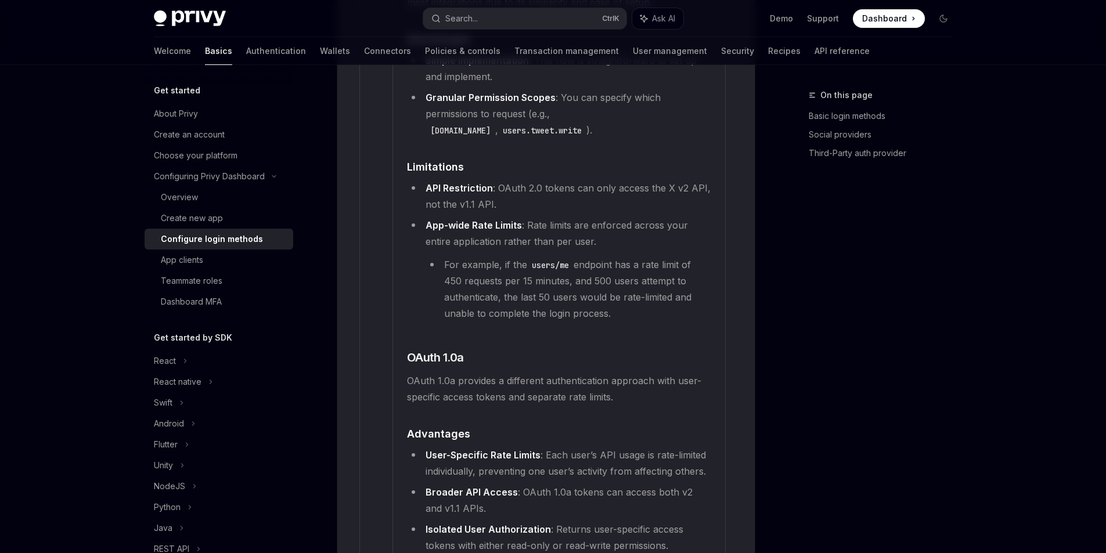
scroll to position [2523, 0]
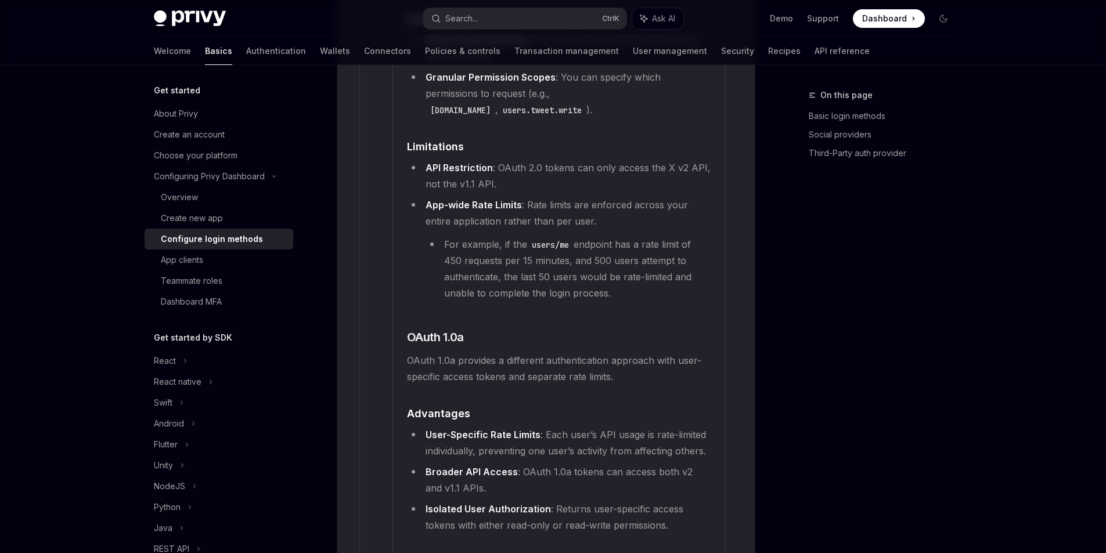
drag, startPoint x: 365, startPoint y: 328, endPoint x: 469, endPoint y: 363, distance: 109.1
click at [469, 301] on li "App-wide Rate Limits : Rate limits are enforced across your entire application …" at bounding box center [559, 249] width 304 height 105
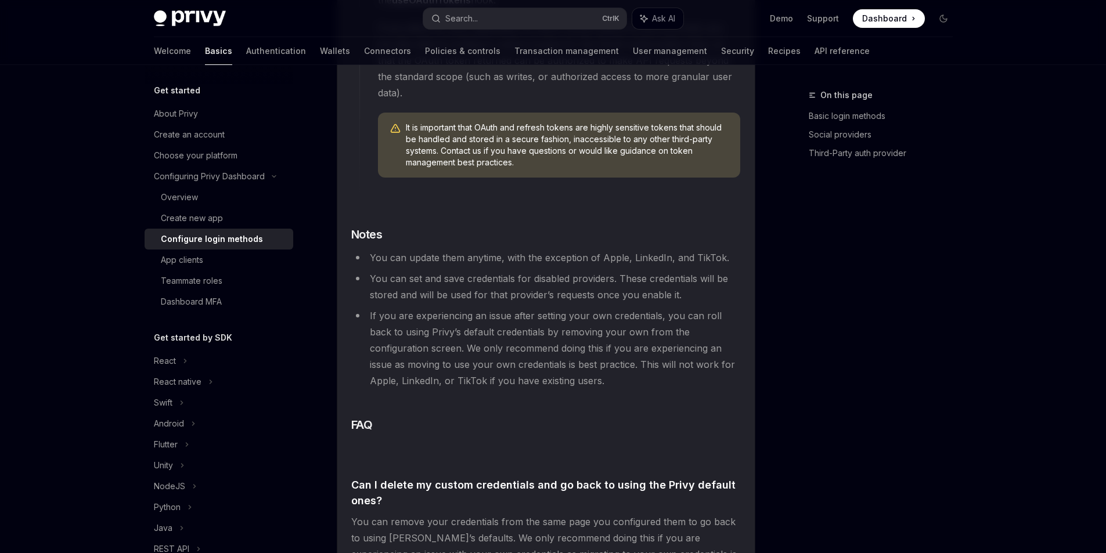
scroll to position [3394, 0]
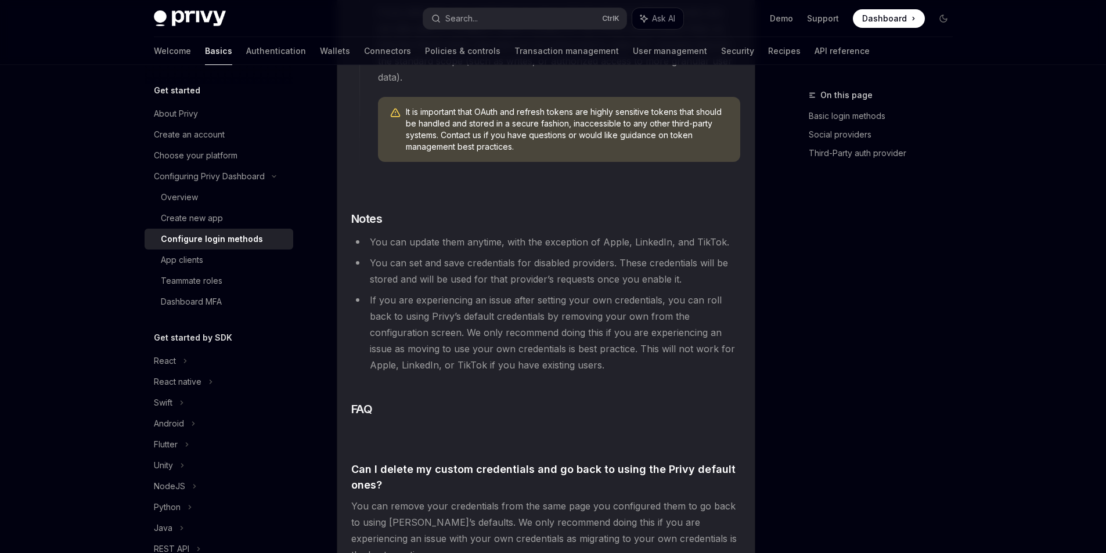
click at [484, 85] on span "If you allow for your application to return OAuth tokens to the front-end, you …" at bounding box center [559, 44] width 362 height 81
drag, startPoint x: 459, startPoint y: 214, endPoint x: 424, endPoint y: 216, distance: 34.9
click at [424, 85] on span "If you allow for your application to return OAuth tokens to the front-end, you …" at bounding box center [559, 44] width 362 height 81
click at [470, 85] on span "If you allow for your application to return OAuth tokens to the front-end, you …" at bounding box center [559, 44] width 362 height 81
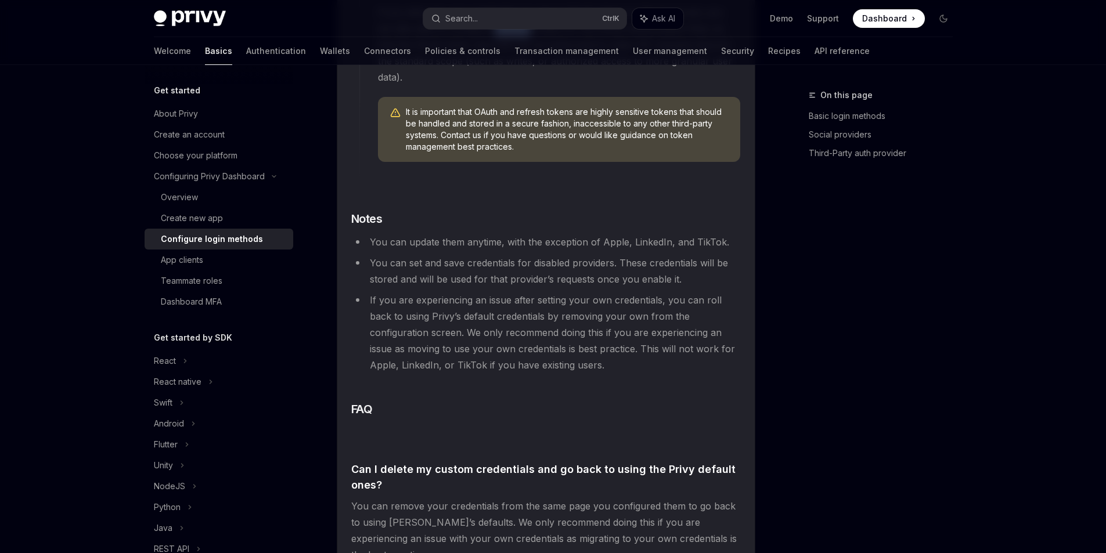
click at [470, 85] on span "If you allow for your application to return OAuth tokens to the front-end, you …" at bounding box center [559, 44] width 362 height 81
click at [476, 85] on span "If you allow for your application to return OAuth tokens to the front-end, you …" at bounding box center [559, 44] width 362 height 81
click at [454, 85] on span "If you allow for your application to return OAuth tokens to the front-end, you …" at bounding box center [559, 44] width 362 height 81
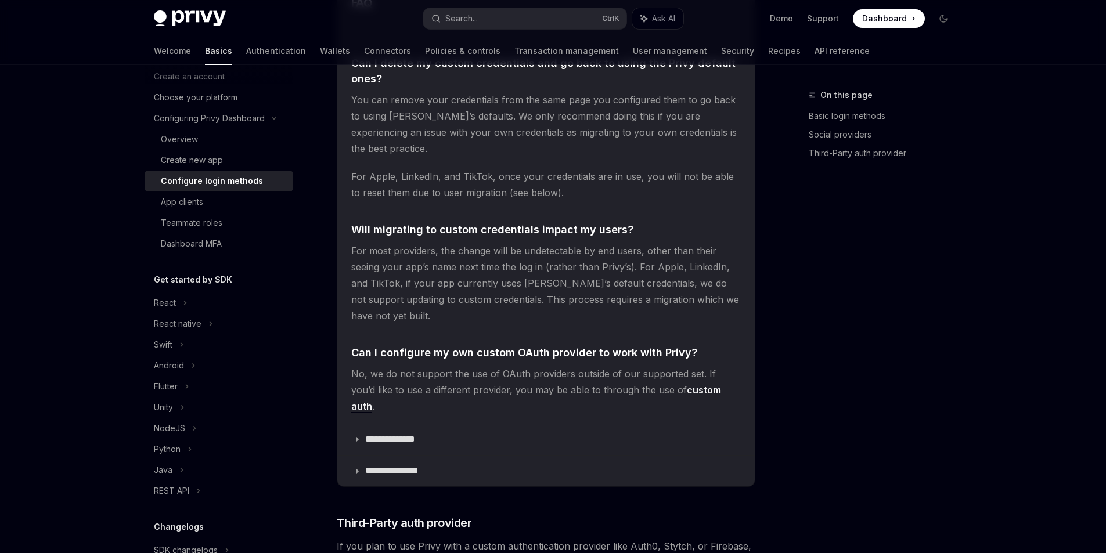
scroll to position [3858, 0]
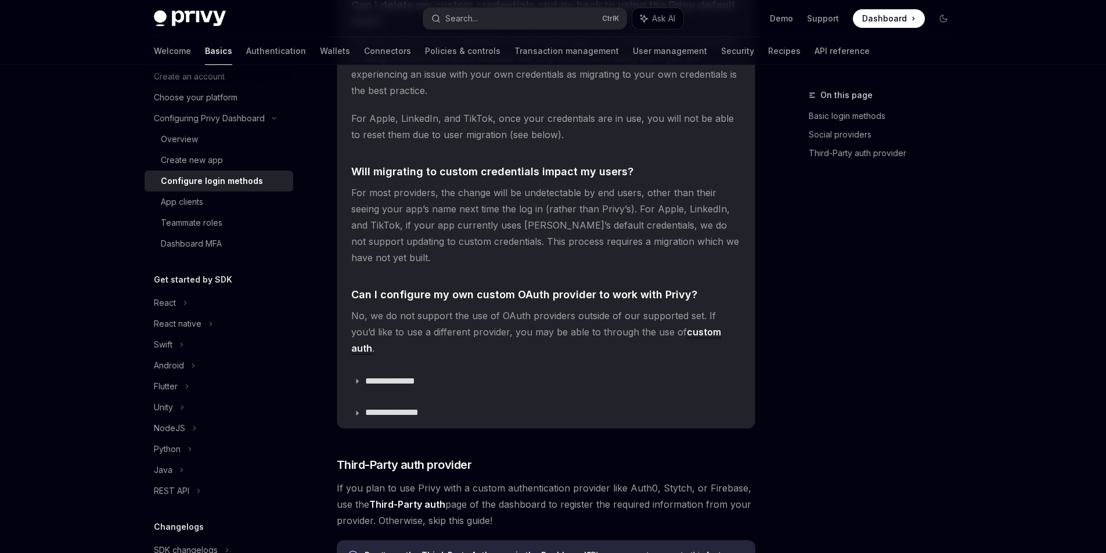
click at [544, 99] on span "You can remove your credentials from the same page you configured them to go ba…" at bounding box center [546, 66] width 390 height 65
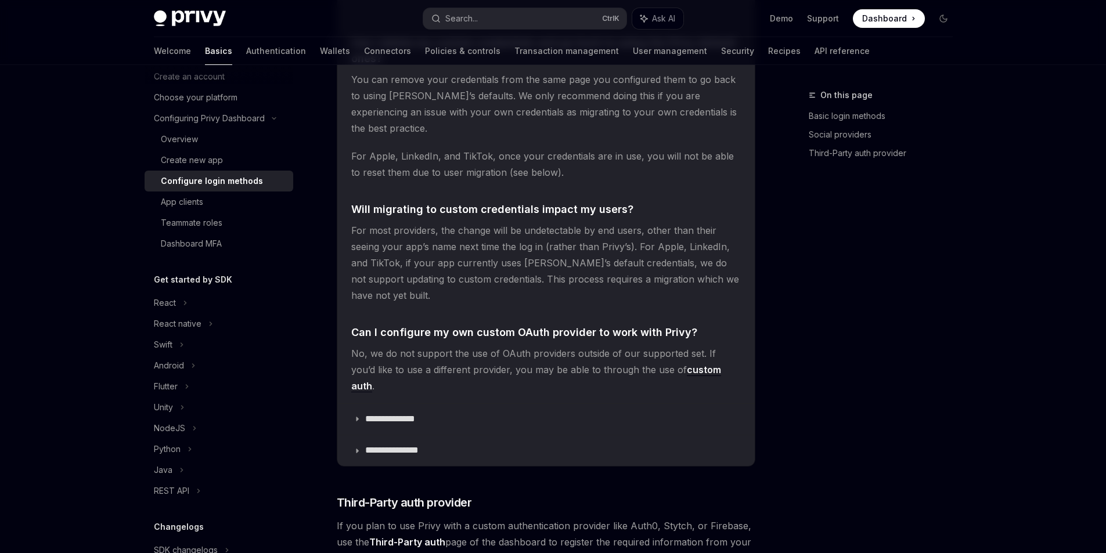
scroll to position [3800, 0]
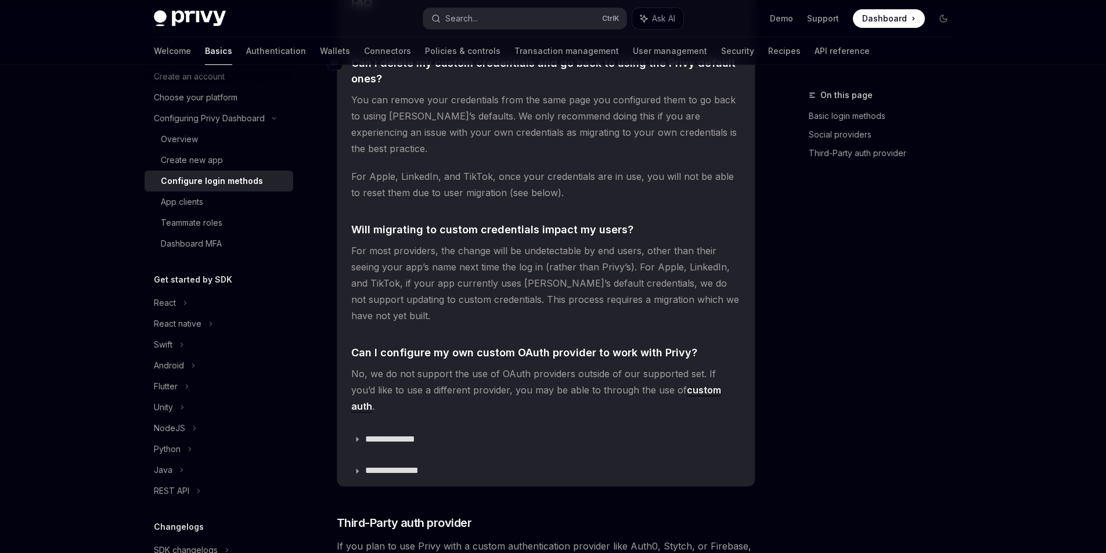
click at [391, 87] on span "Can I delete my custom credentials and go back to using the Privy default ones?" at bounding box center [546, 70] width 390 height 31
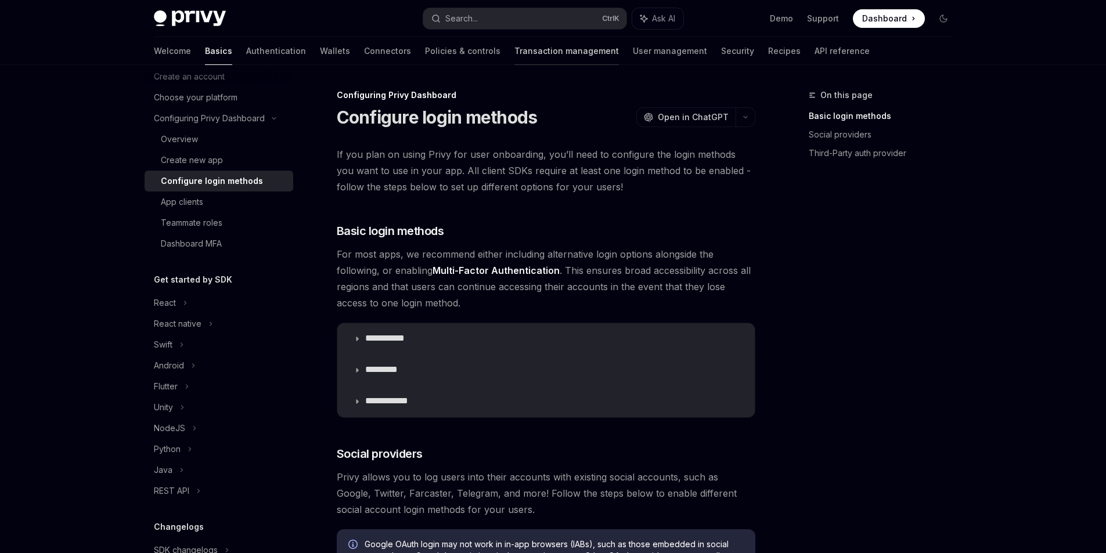
drag, startPoint x: 530, startPoint y: 330, endPoint x: 446, endPoint y: 63, distance: 280.1
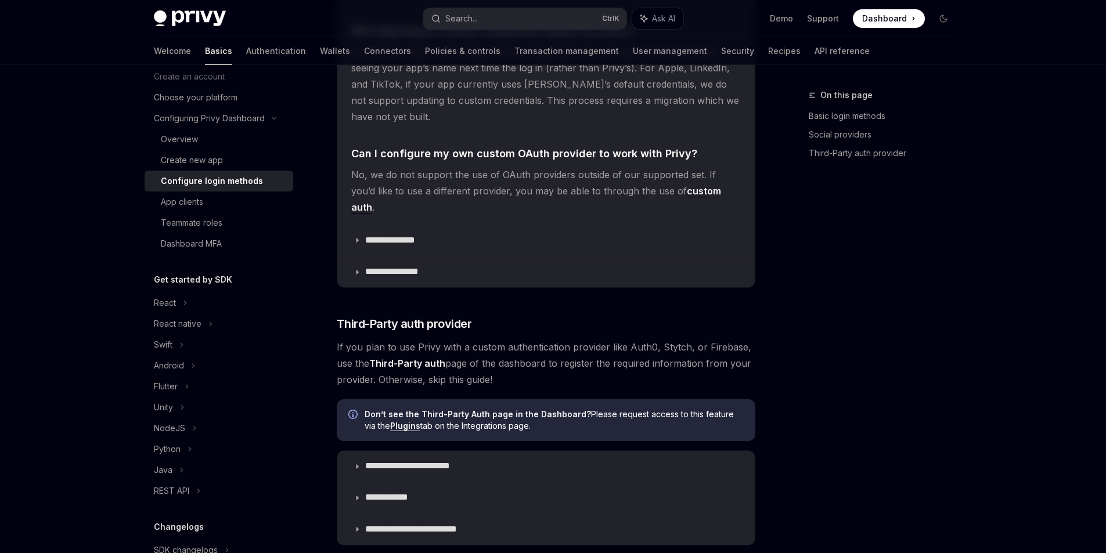
scroll to position [4007, 0]
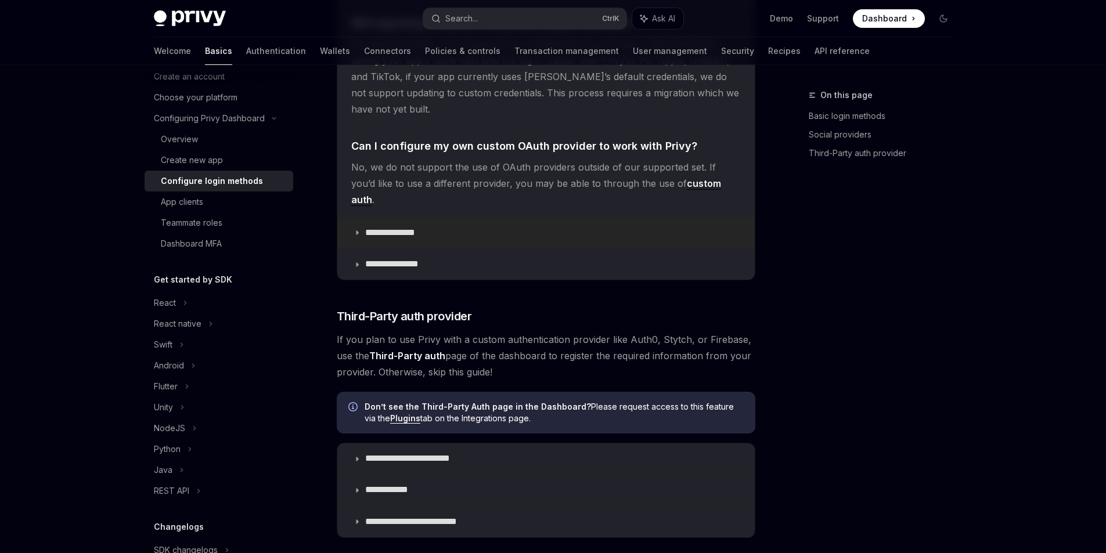
click at [379, 239] on p "**********" at bounding box center [400, 233] width 70 height 12
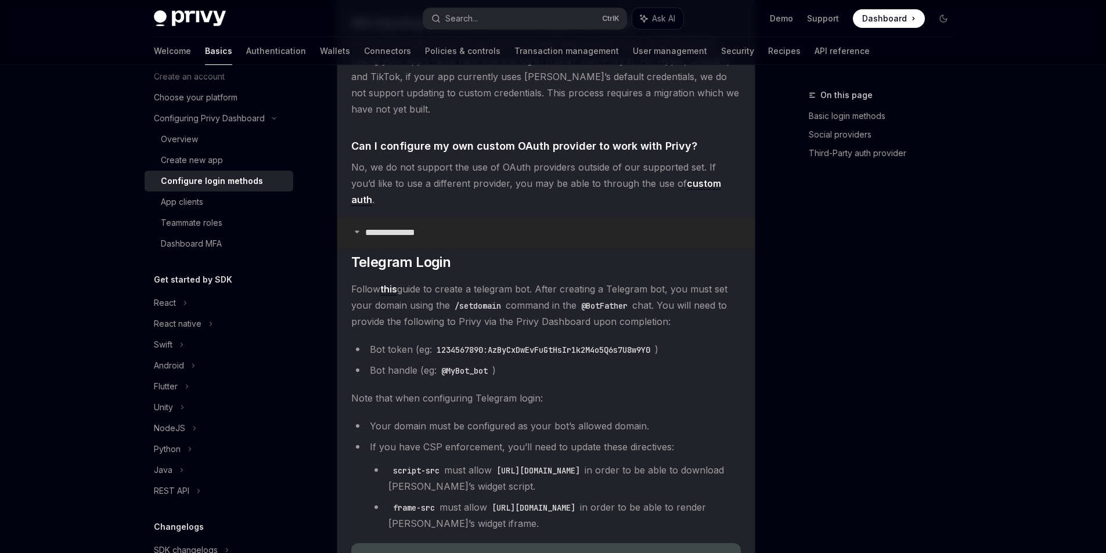
click at [379, 239] on p "**********" at bounding box center [400, 233] width 70 height 12
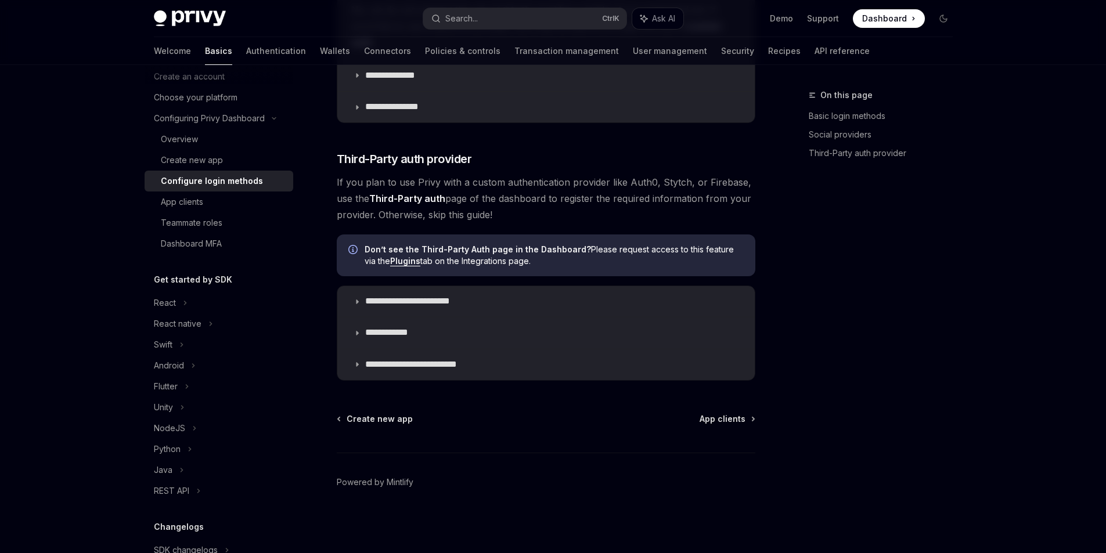
scroll to position [4297, 0]
click at [407, 308] on p "**********" at bounding box center [422, 302] width 114 height 12
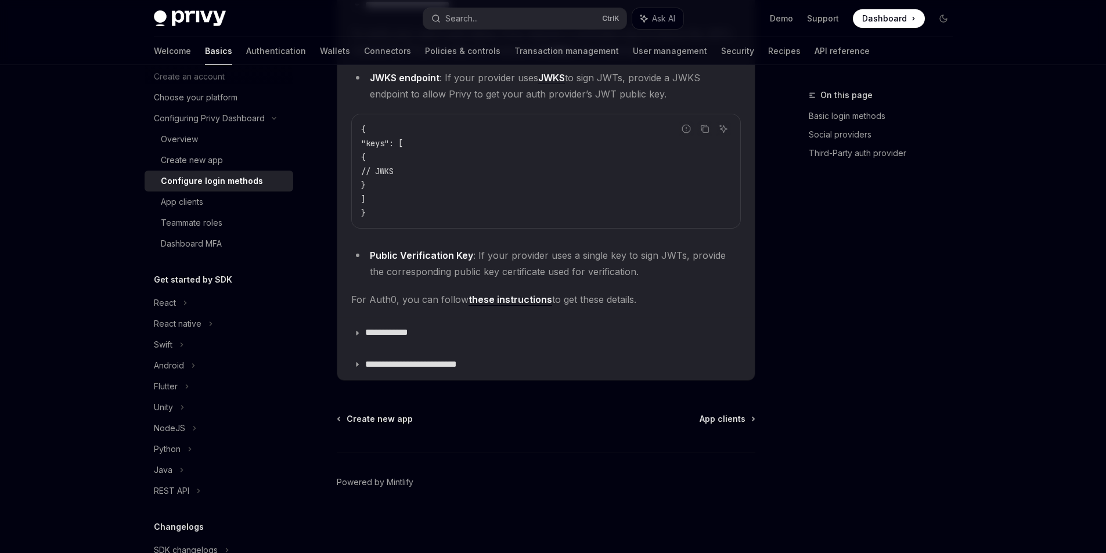
scroll to position [4529, 0]
click at [409, 339] on p "**********" at bounding box center [397, 333] width 64 height 12
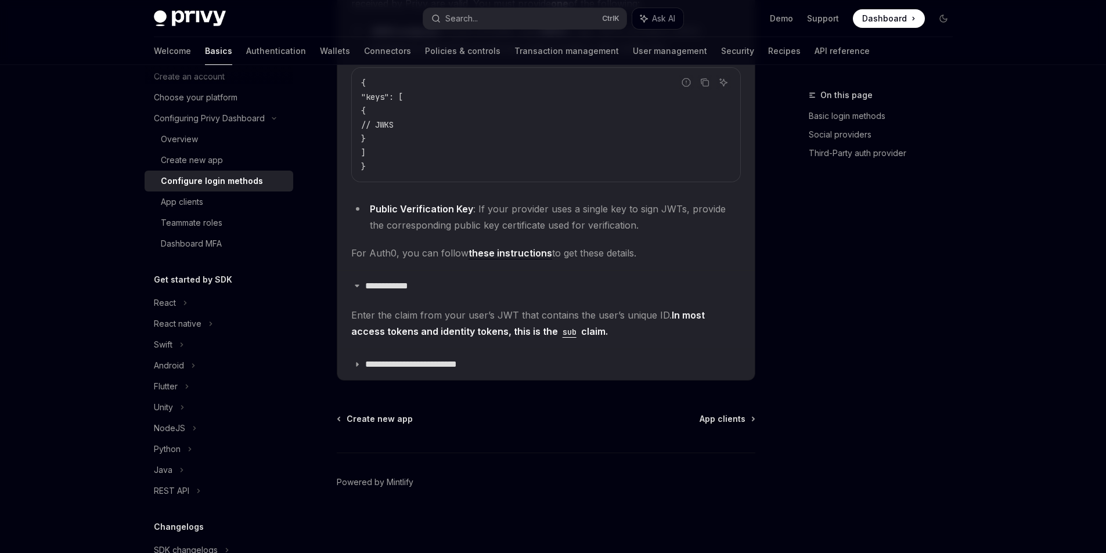
scroll to position [4587, 0]
click at [403, 371] on p "**********" at bounding box center [429, 365] width 128 height 12
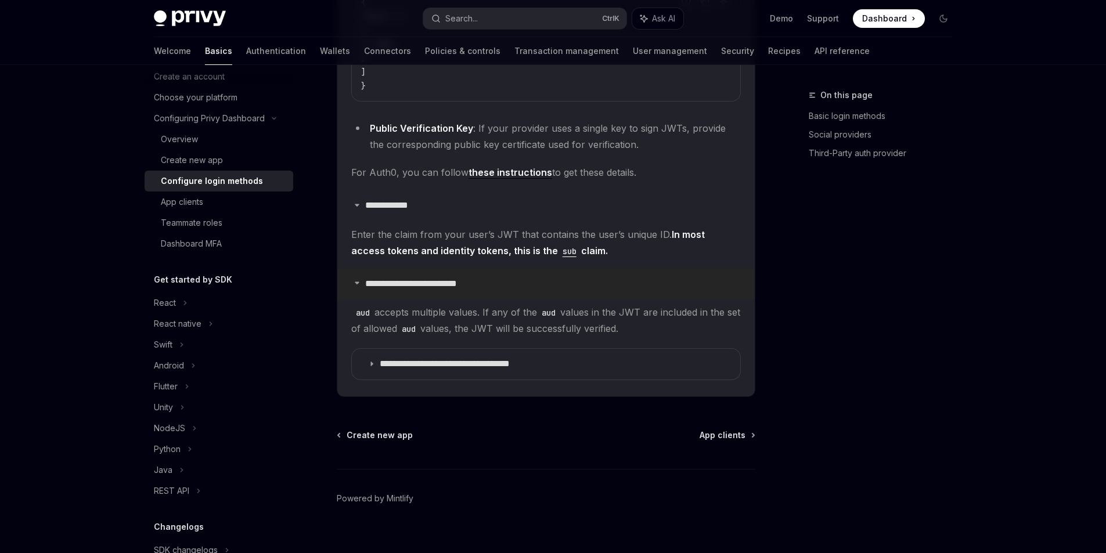
click at [403, 290] on p "**********" at bounding box center [429, 284] width 128 height 12
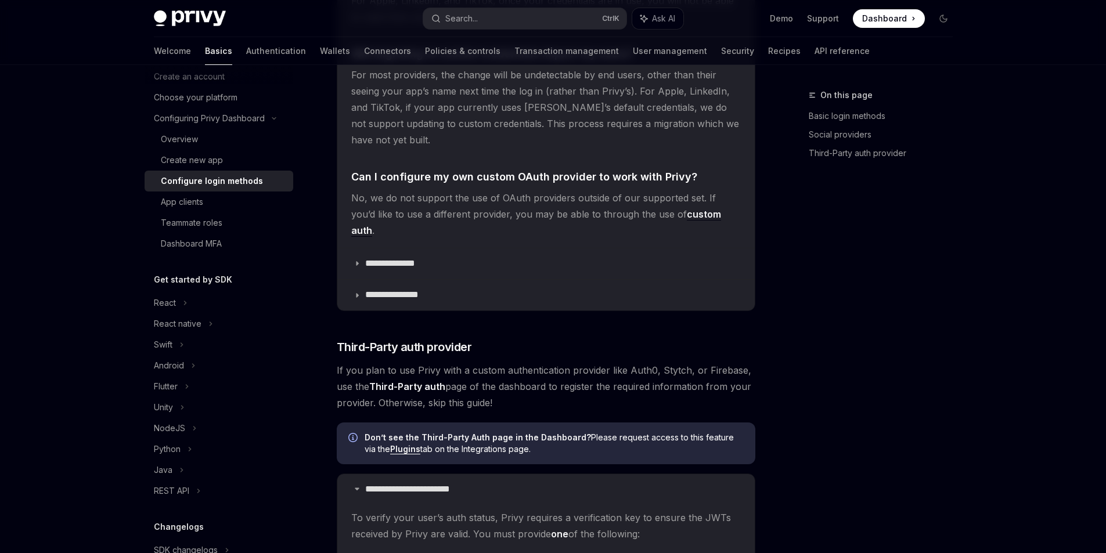
scroll to position [3949, 0]
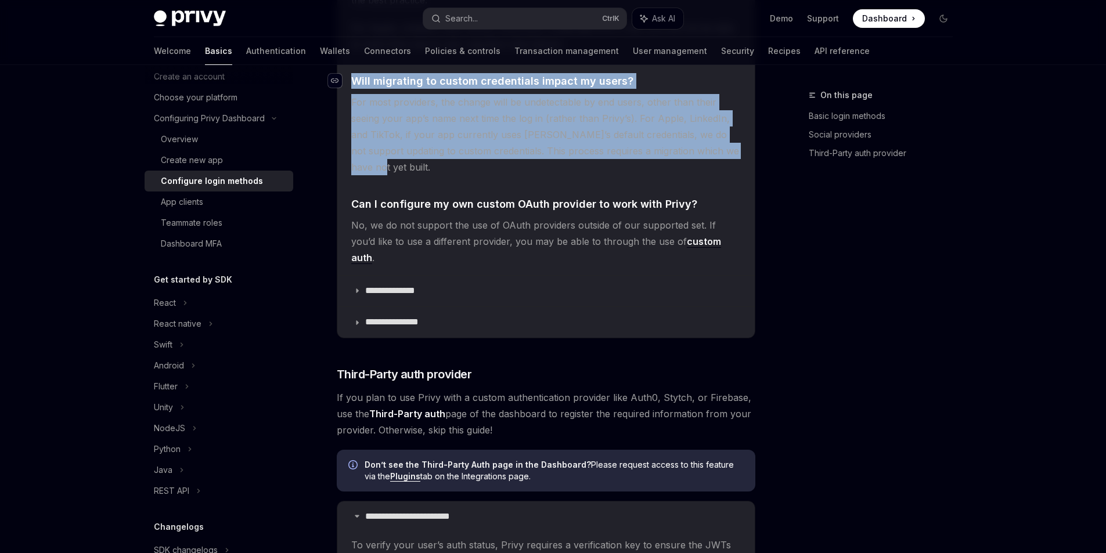
drag, startPoint x: 347, startPoint y: 351, endPoint x: 323, endPoint y: 264, distance: 91.0
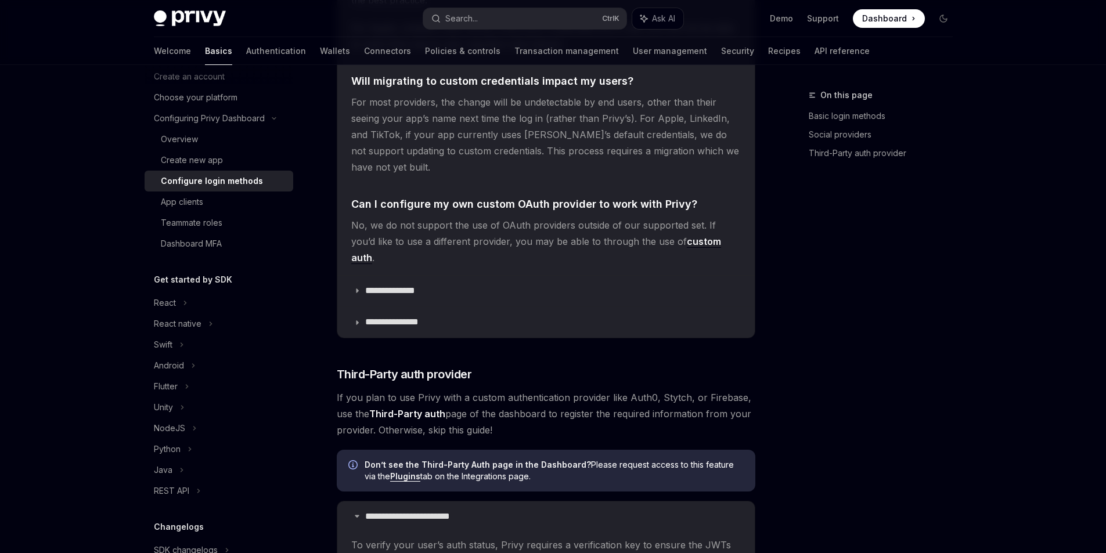
click at [370, 175] on span "For most providers, the change will be undetectable by end users, other than th…" at bounding box center [546, 134] width 390 height 81
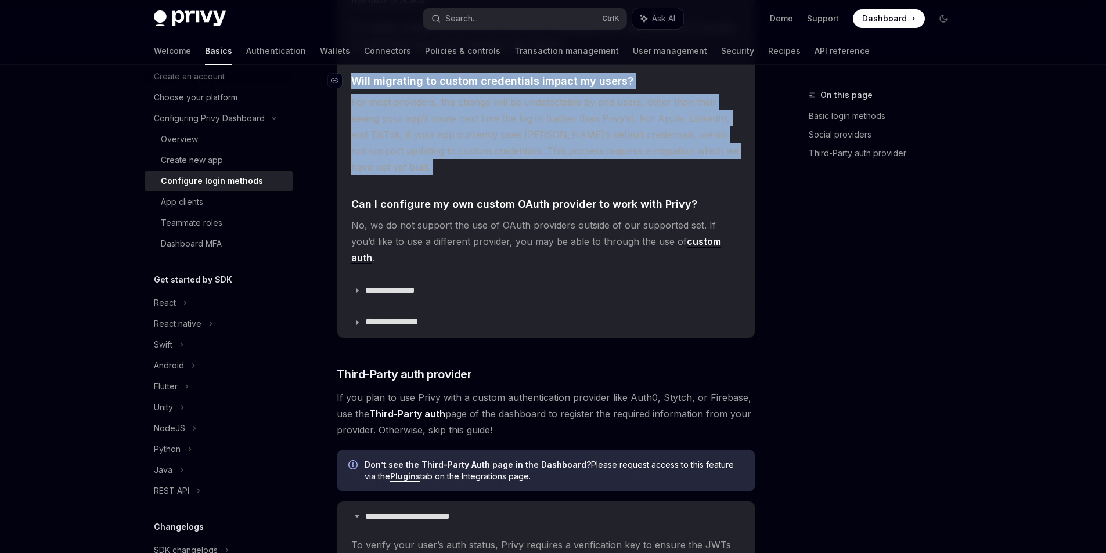
drag, startPoint x: 370, startPoint y: 357, endPoint x: 341, endPoint y: 266, distance: 95.1
click at [370, 175] on span "For most providers, the change will be undetectable by end users, other than th…" at bounding box center [546, 134] width 390 height 81
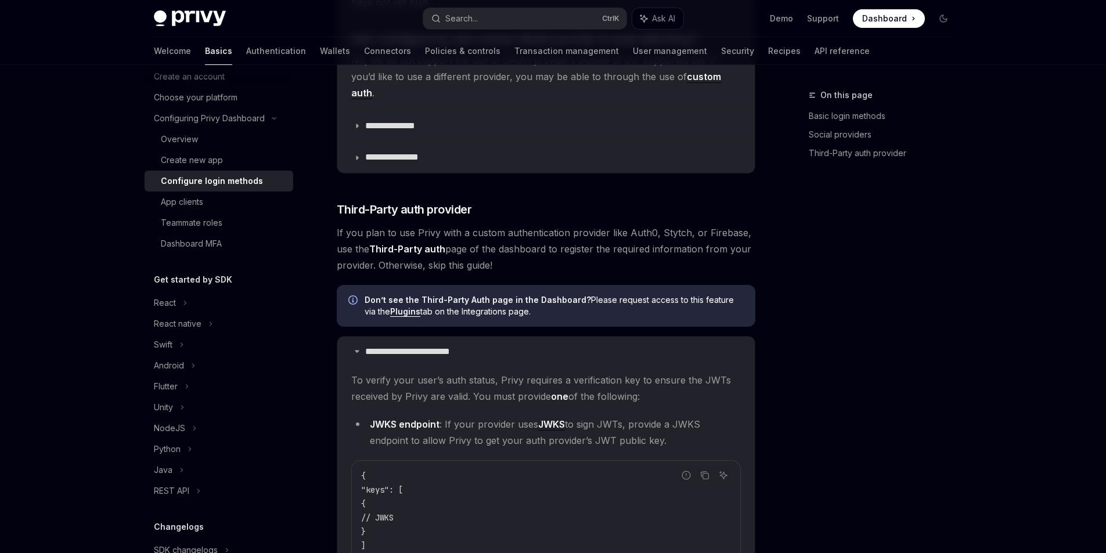
scroll to position [4007, 0]
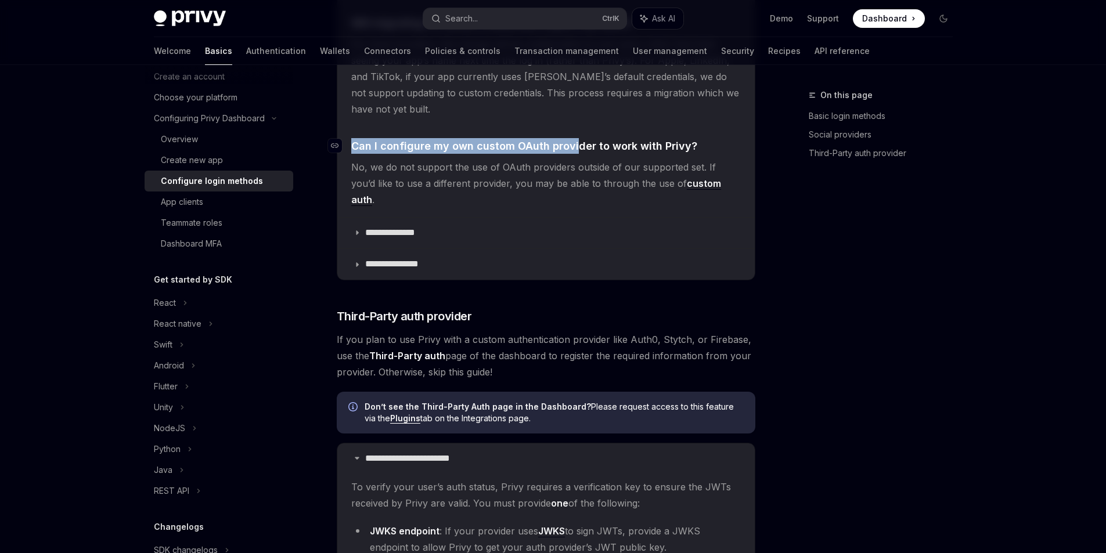
drag, startPoint x: 339, startPoint y: 336, endPoint x: 574, endPoint y: 346, distance: 235.4
click at [574, 154] on span "Can I configure my own custom OAuth provider to work with Privy?" at bounding box center [524, 146] width 346 height 16
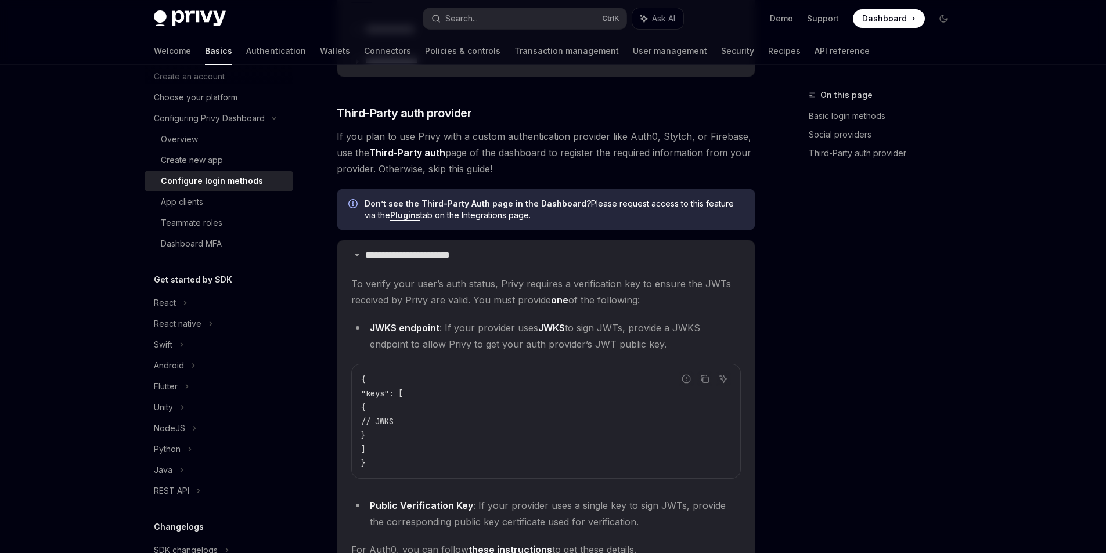
scroll to position [4244, 0]
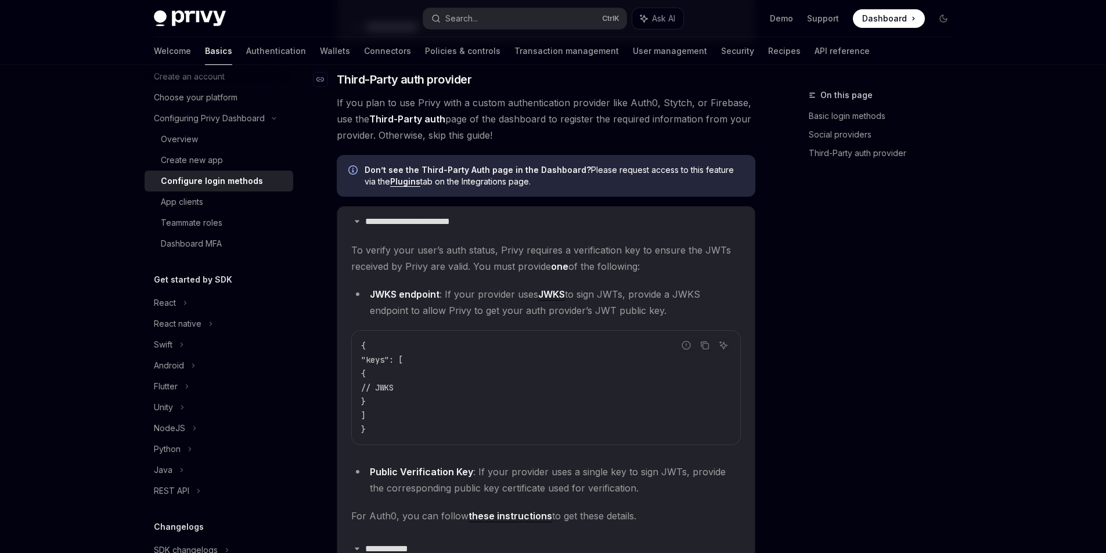
click at [518, 88] on h3 "​ Third-Party auth provider" at bounding box center [546, 79] width 419 height 16
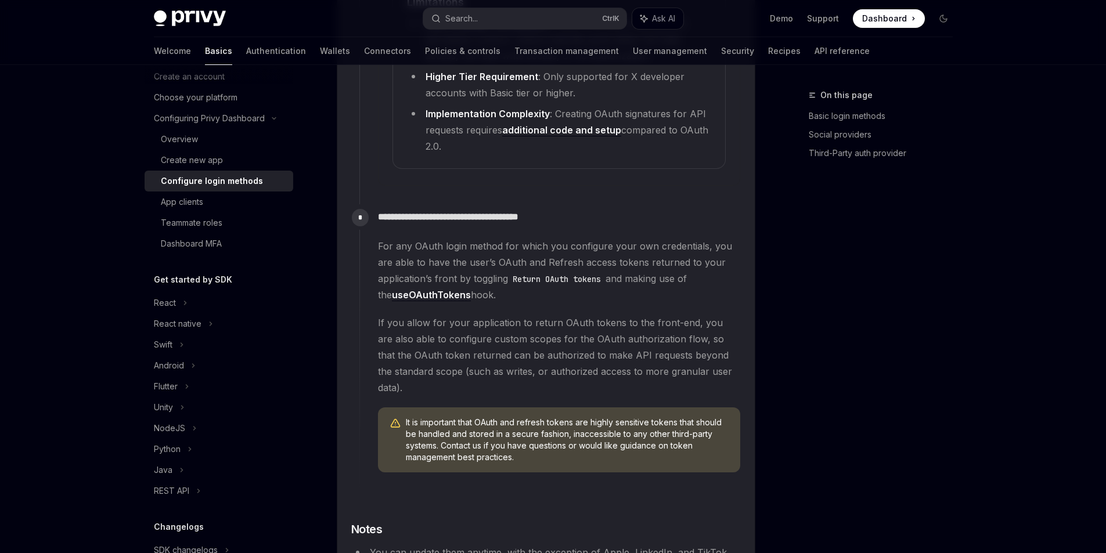
scroll to position [3082, 0]
click at [462, 227] on p "**********" at bounding box center [570, 218] width 385 height 17
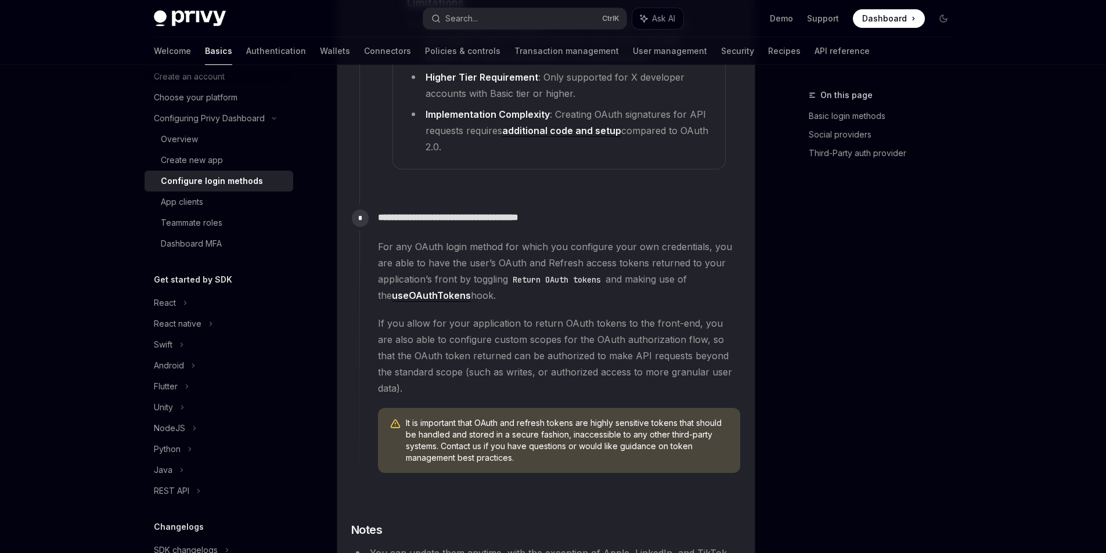
drag, startPoint x: 380, startPoint y: 391, endPoint x: 605, endPoint y: 392, distance: 225.3
click at [605, 391] on div "**********" at bounding box center [550, 344] width 382 height 278
click at [478, 406] on div "**********" at bounding box center [550, 344] width 382 height 278
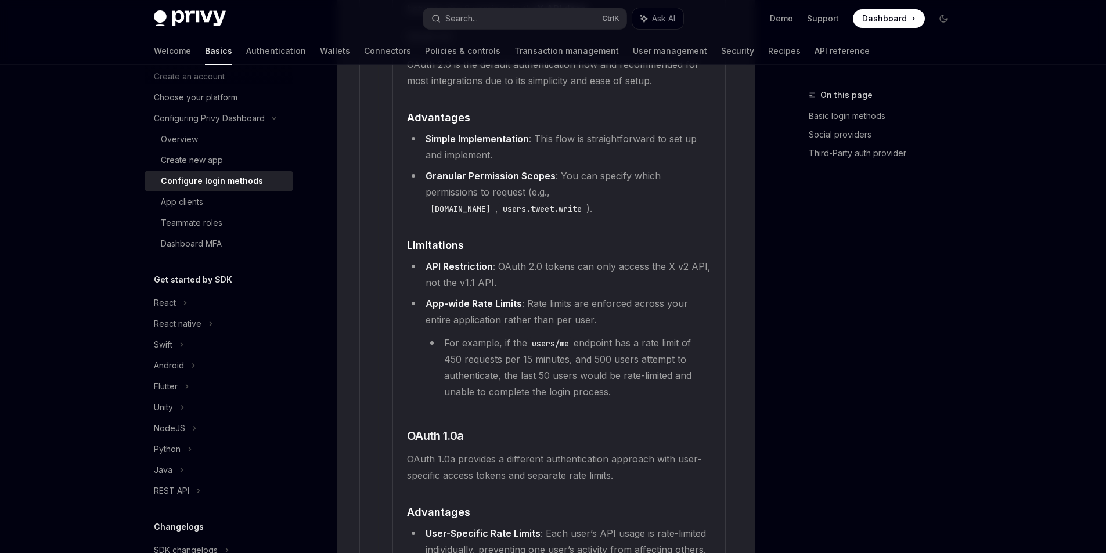
scroll to position [2444, 0]
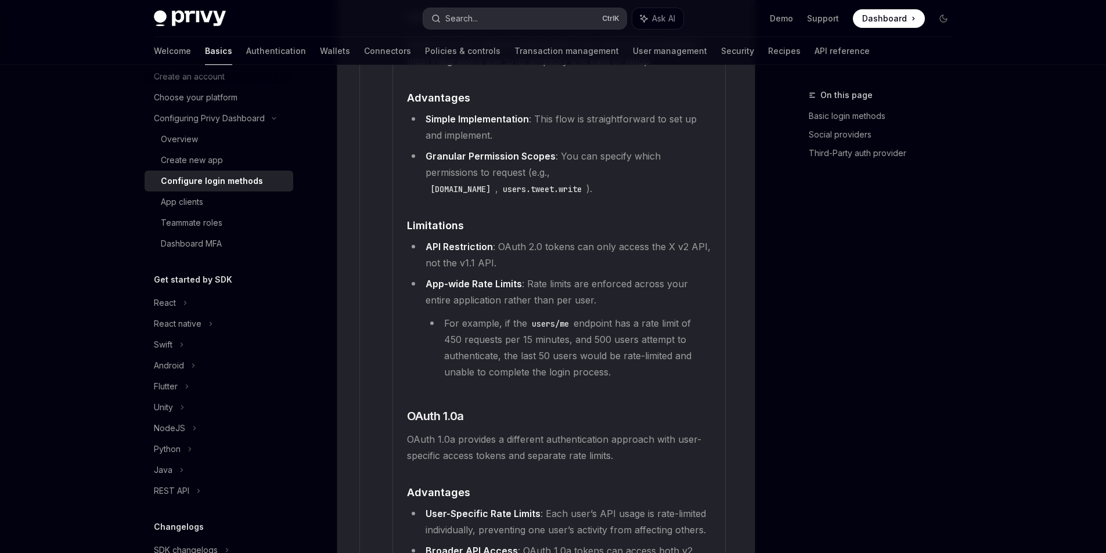
click at [444, 27] on button "Search... Ctrl K" at bounding box center [524, 18] width 203 height 21
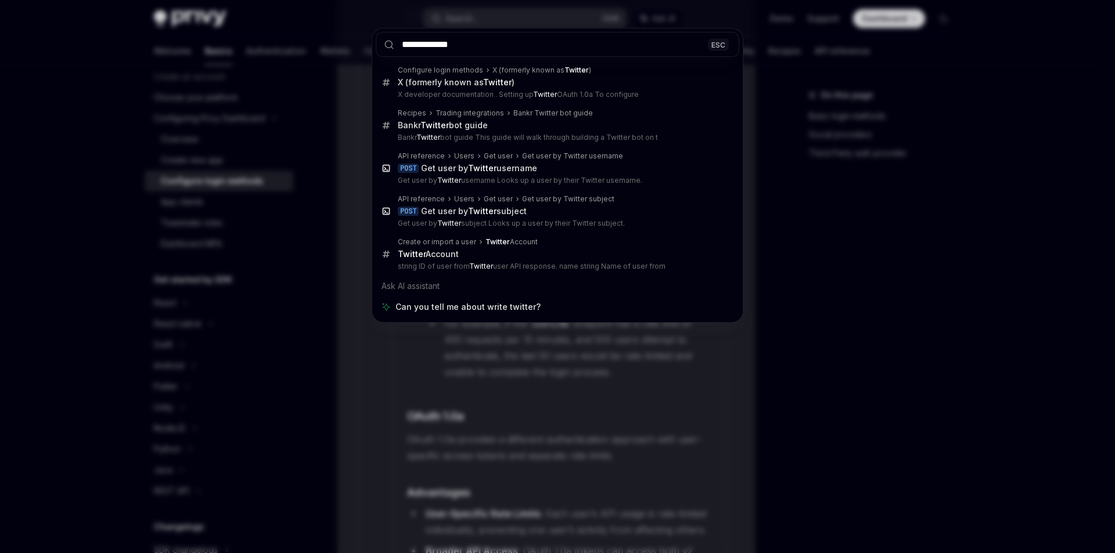
type input "**********"
click at [352, 211] on div "**********" at bounding box center [557, 276] width 1115 height 553
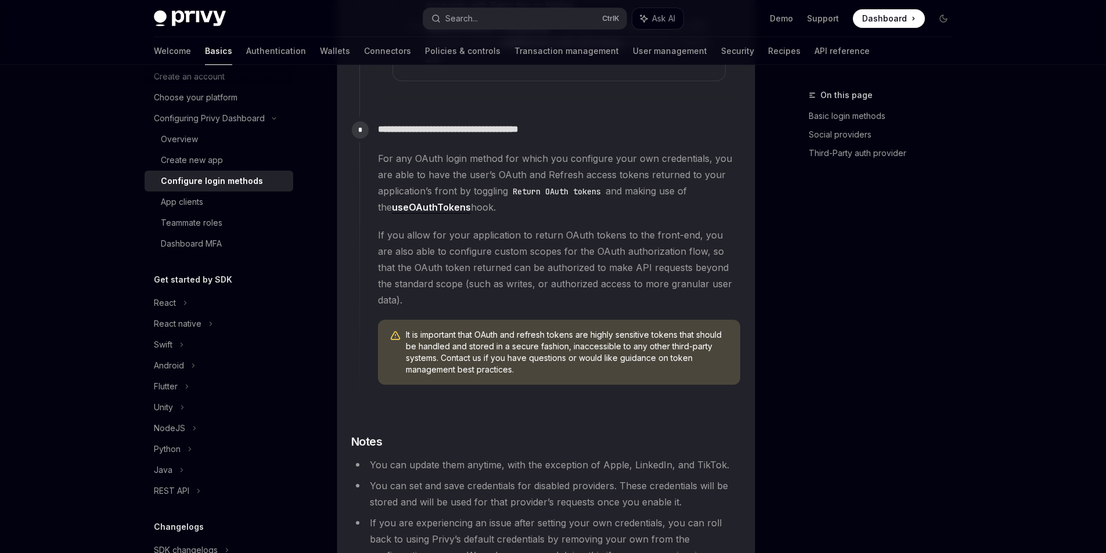
scroll to position [3198, 0]
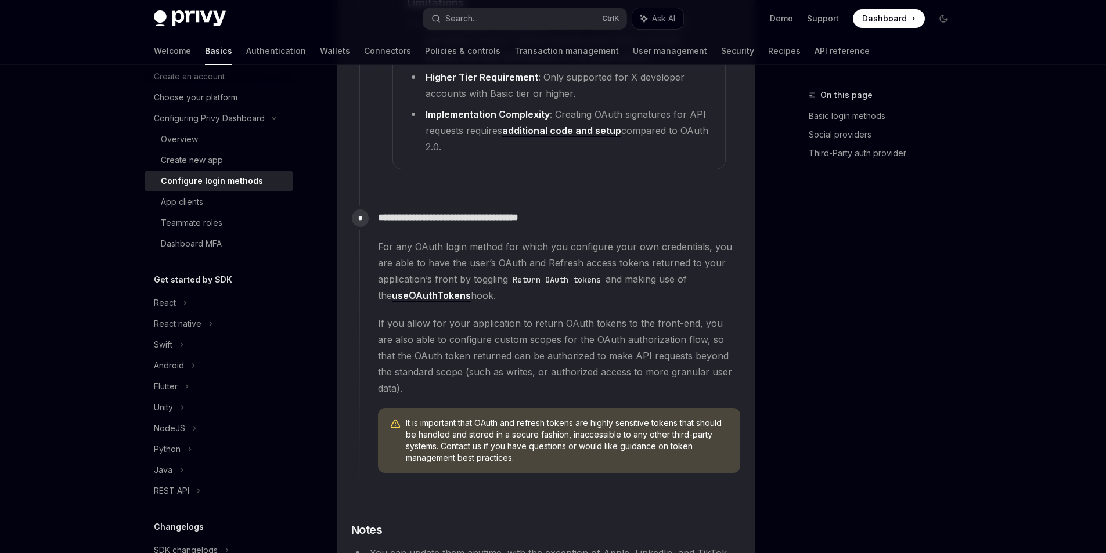
click at [563, 379] on div "**********" at bounding box center [550, 344] width 382 height 278
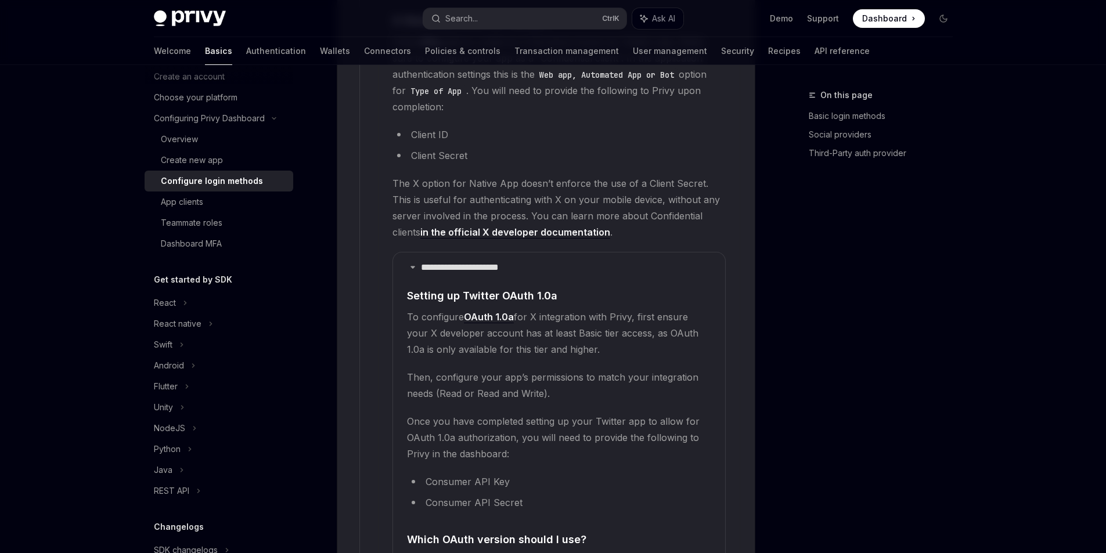
scroll to position [1805, 0]
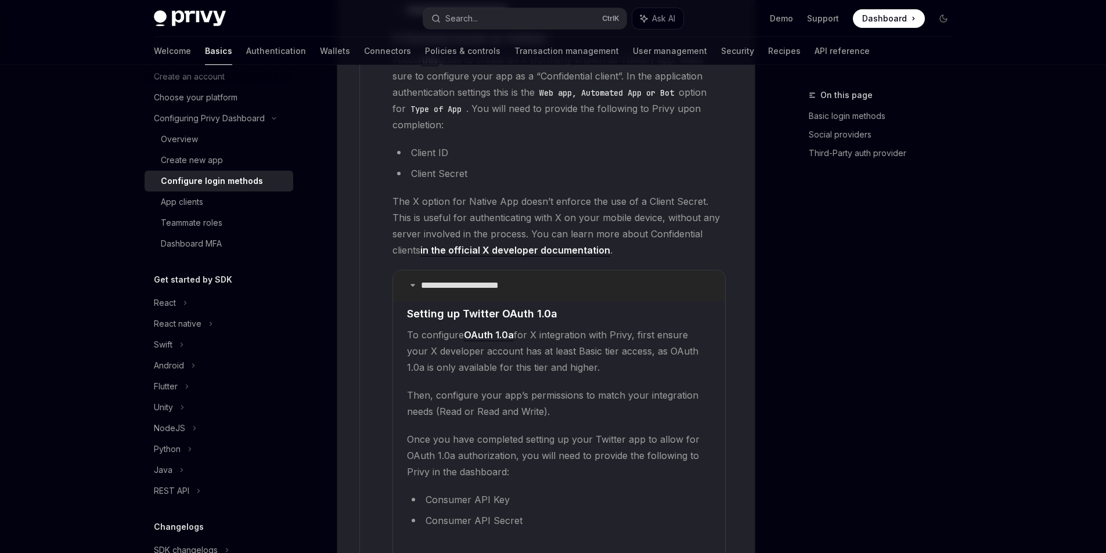
click at [401, 301] on summary "**********" at bounding box center [559, 286] width 332 height 31
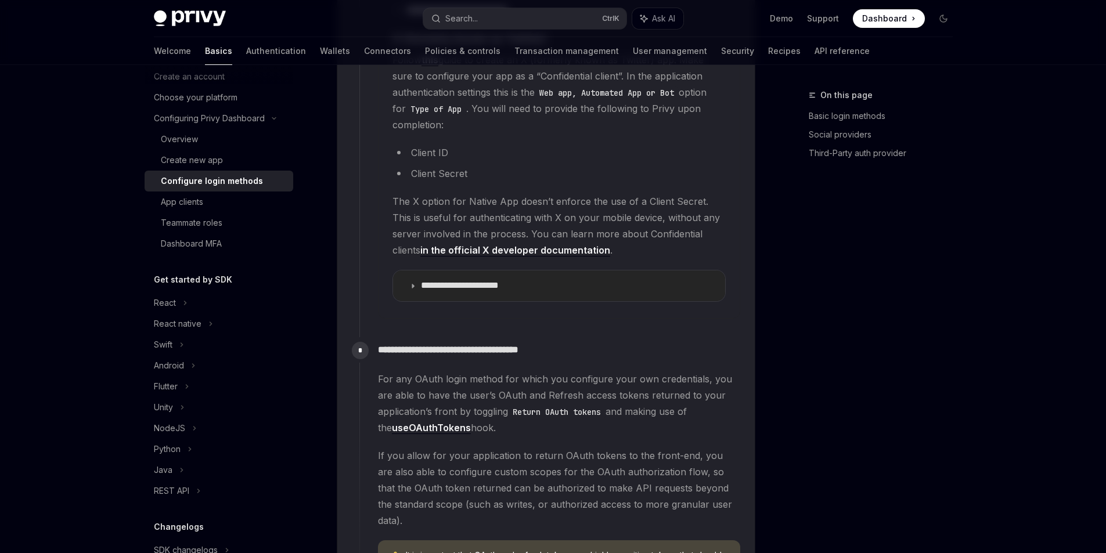
click at [395, 301] on summary "**********" at bounding box center [559, 286] width 332 height 31
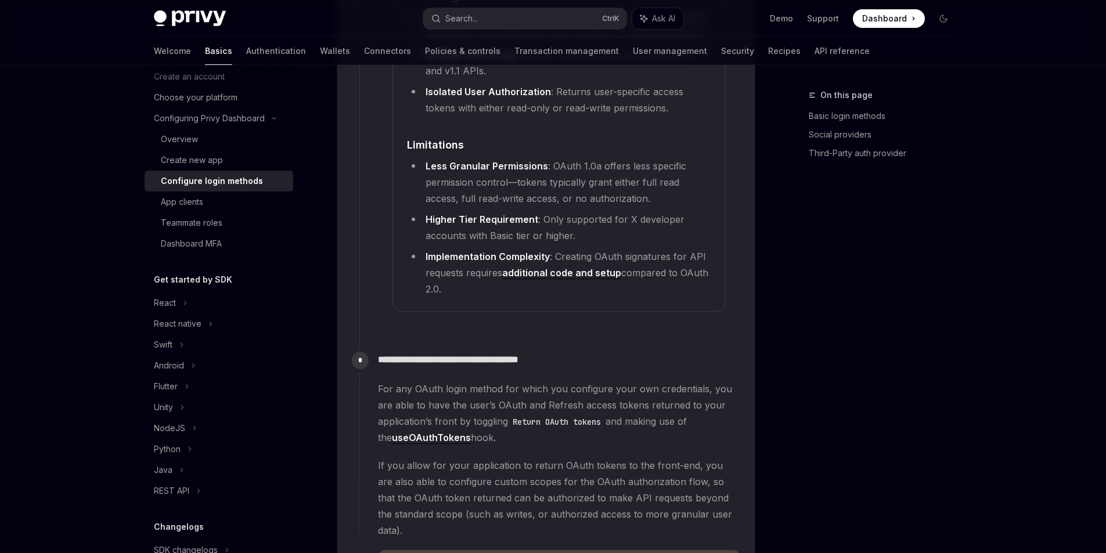
scroll to position [2966, 0]
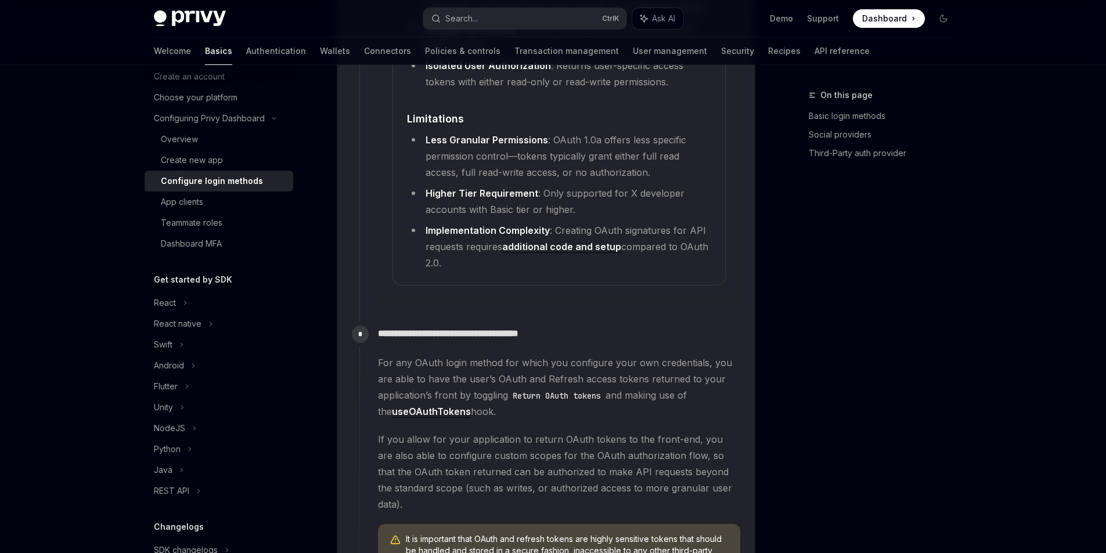
click at [446, 146] on strong "Less Granular Permissions" at bounding box center [487, 140] width 123 height 12
click at [438, 280] on div at bounding box center [438, 280] width 0 height 0
click at [472, 181] on li "Less Granular Permissions : OAuth 1.0a offers less specific permission control—…" at bounding box center [559, 156] width 304 height 49
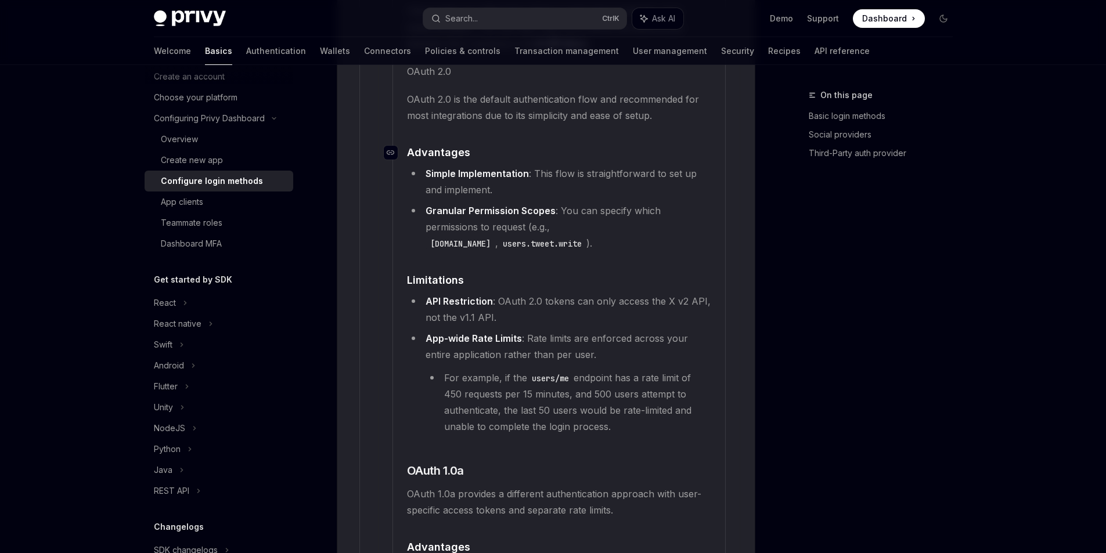
scroll to position [2327, 0]
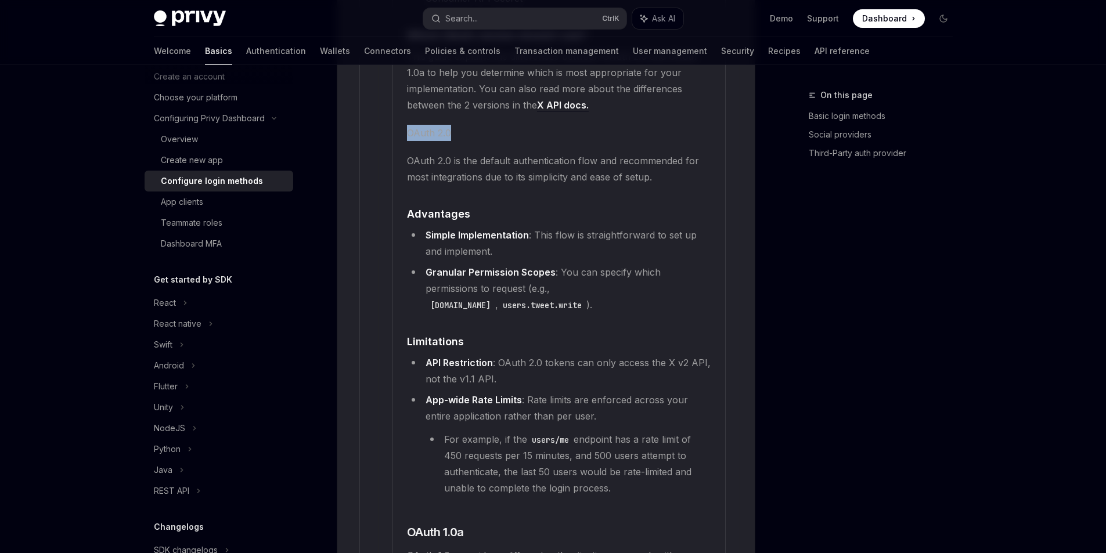
drag, startPoint x: 450, startPoint y: 254, endPoint x: 394, endPoint y: 247, distance: 56.3
click at [394, 247] on details "**********" at bounding box center [559, 335] width 333 height 1177
copy h5 "OAuth 2.0"
drag, startPoint x: 613, startPoint y: 172, endPoint x: 417, endPoint y: 185, distance: 196.1
click at [417, 113] on span "This guide explains the differences between OAuth 2.0 and OAuth 1.0a to help yo…" at bounding box center [559, 80] width 304 height 65
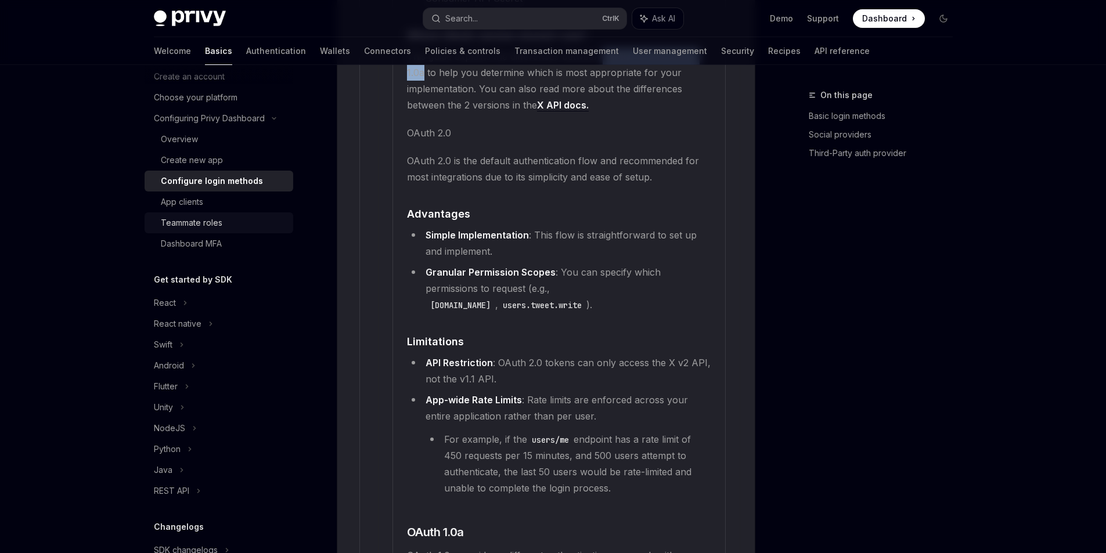
copy span "OAuth 2.0 and OAuth 1.0a"
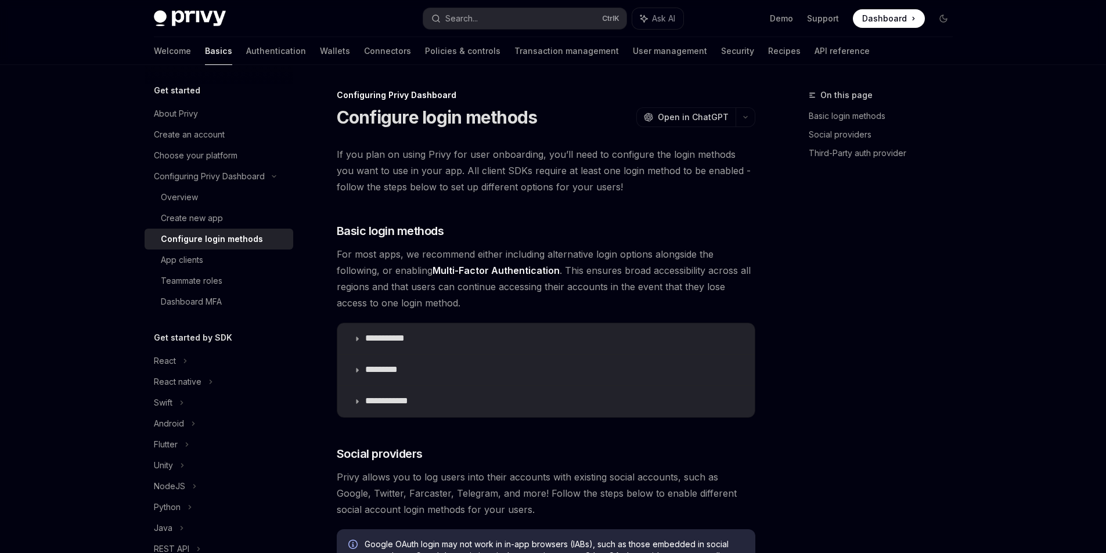
scroll to position [604, 0]
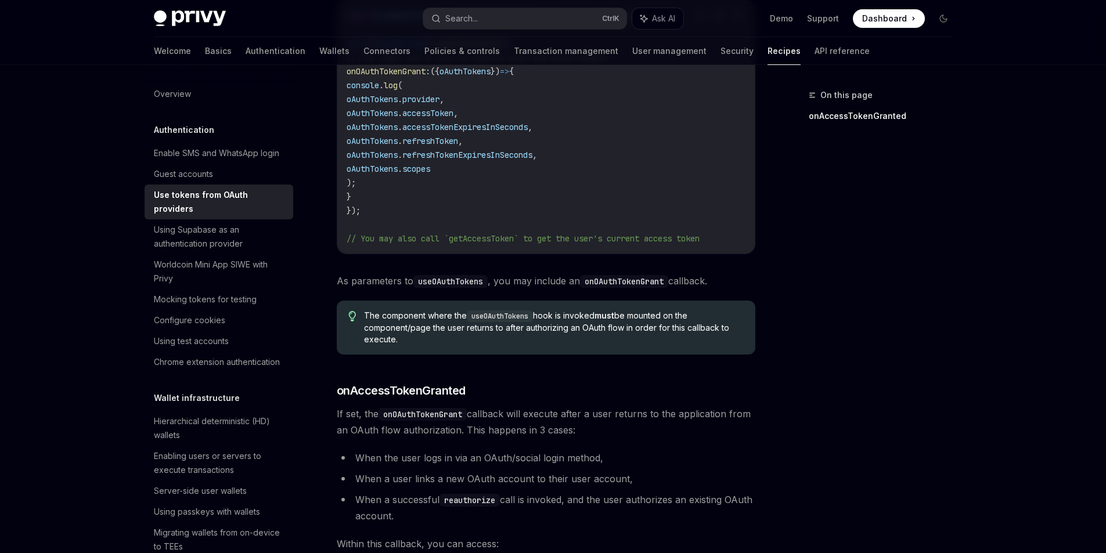
scroll to position [174, 0]
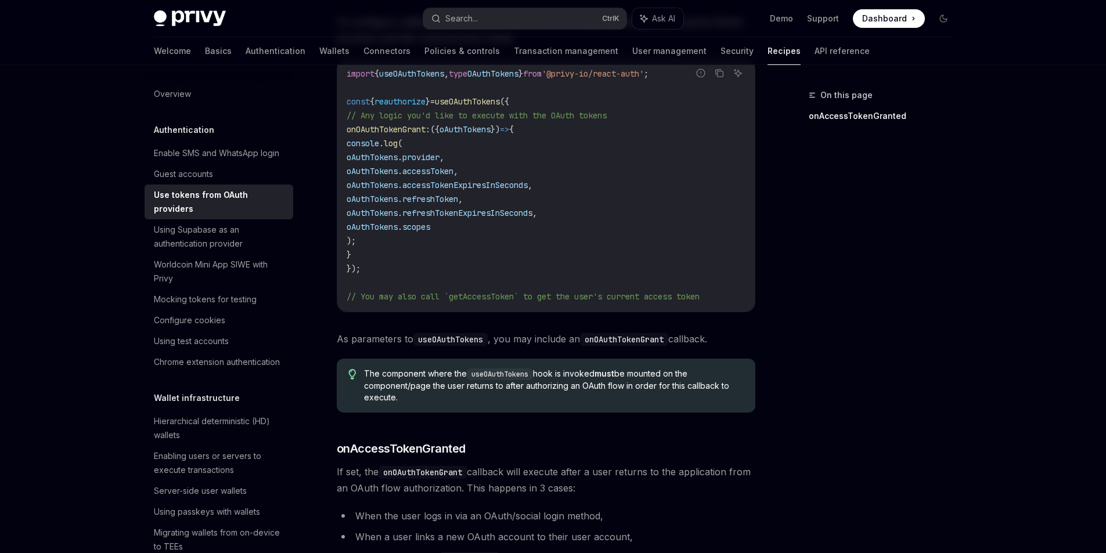
click at [487, 107] on span "useOAuthTokens" at bounding box center [467, 101] width 65 height 10
copy span "useOAuthTokens"
click at [661, 217] on code "import { useOAuthTokens , type OAuthTokens } from '@privy-io/react-auth' ; cons…" at bounding box center [546, 185] width 399 height 237
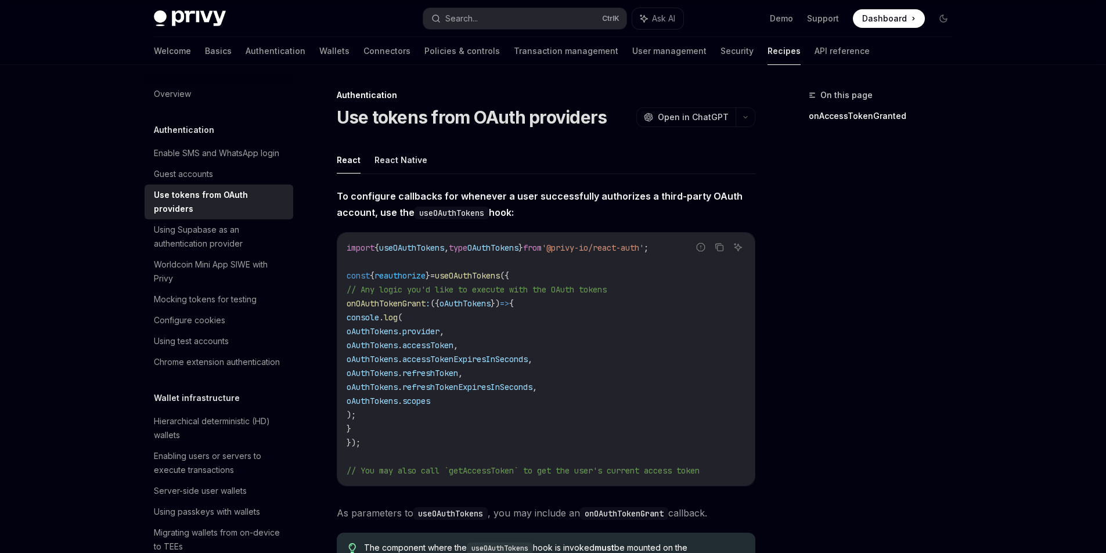
scroll to position [232, 0]
